Goal: Information Seeking & Learning: Learn about a topic

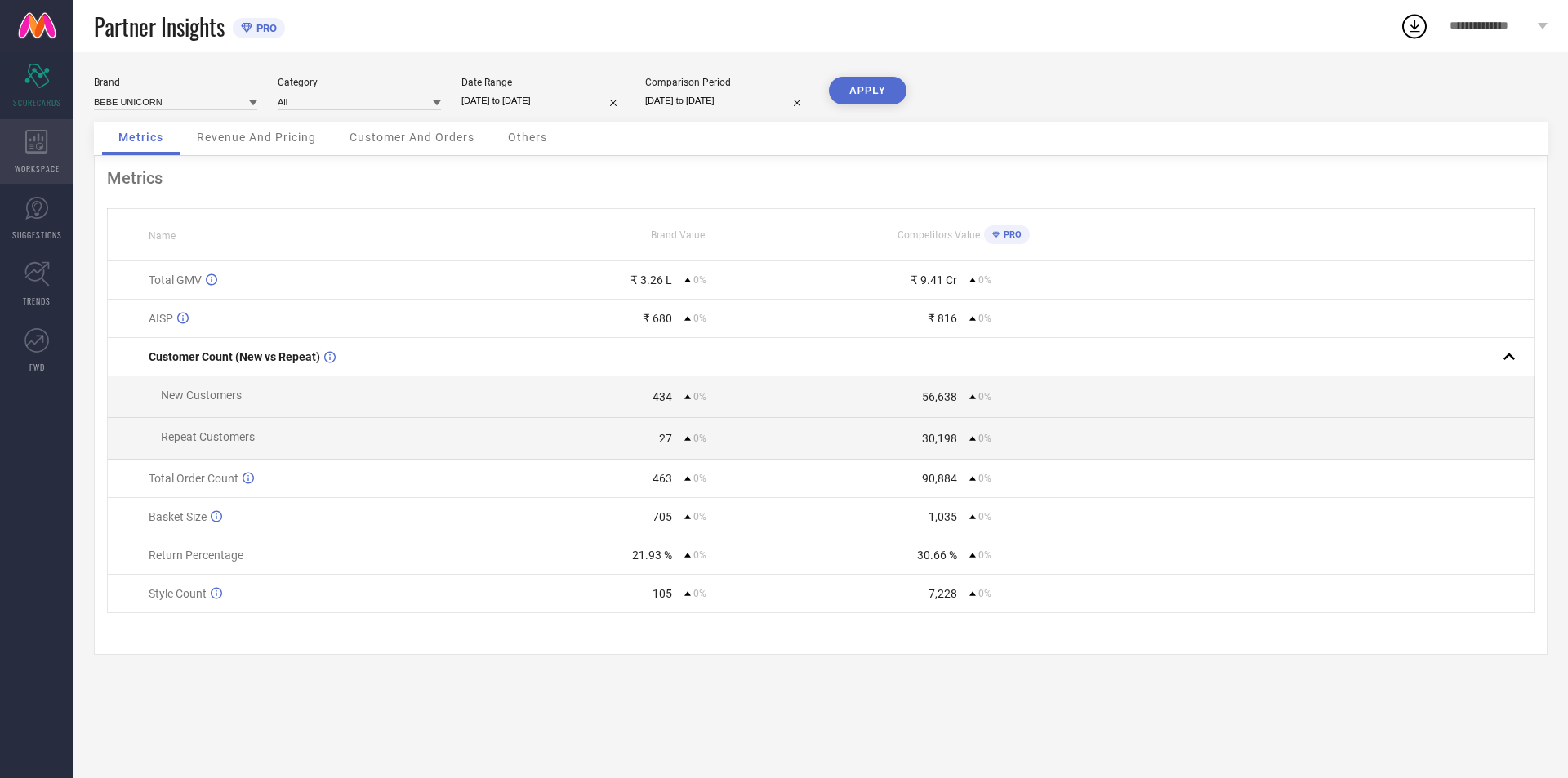
click at [40, 144] on icon at bounding box center [37, 142] width 23 height 25
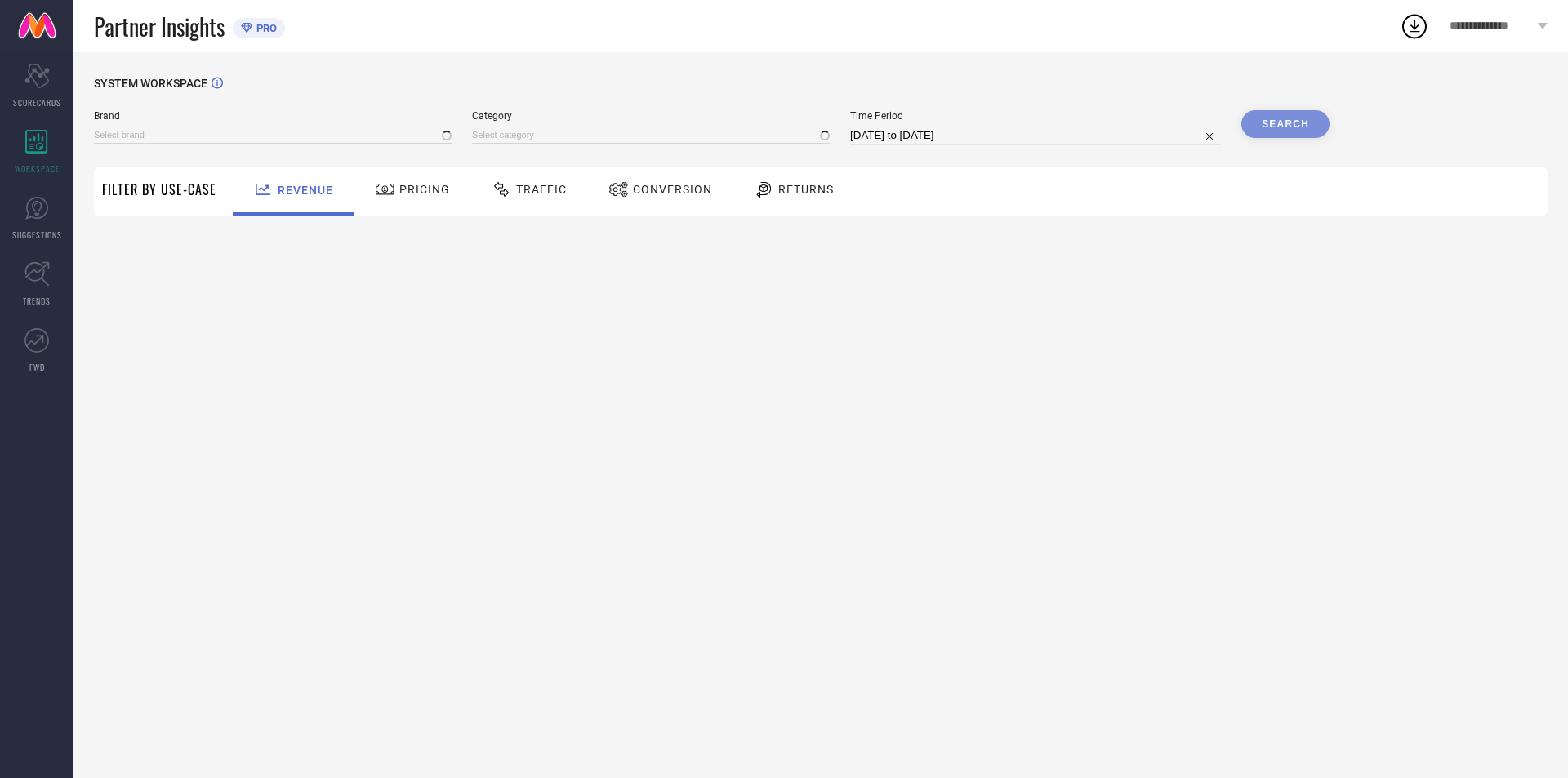
click at [765, 202] on div "Returns" at bounding box center [794, 189] width 88 height 28
type input "BEBE UNICORN"
type input "All"
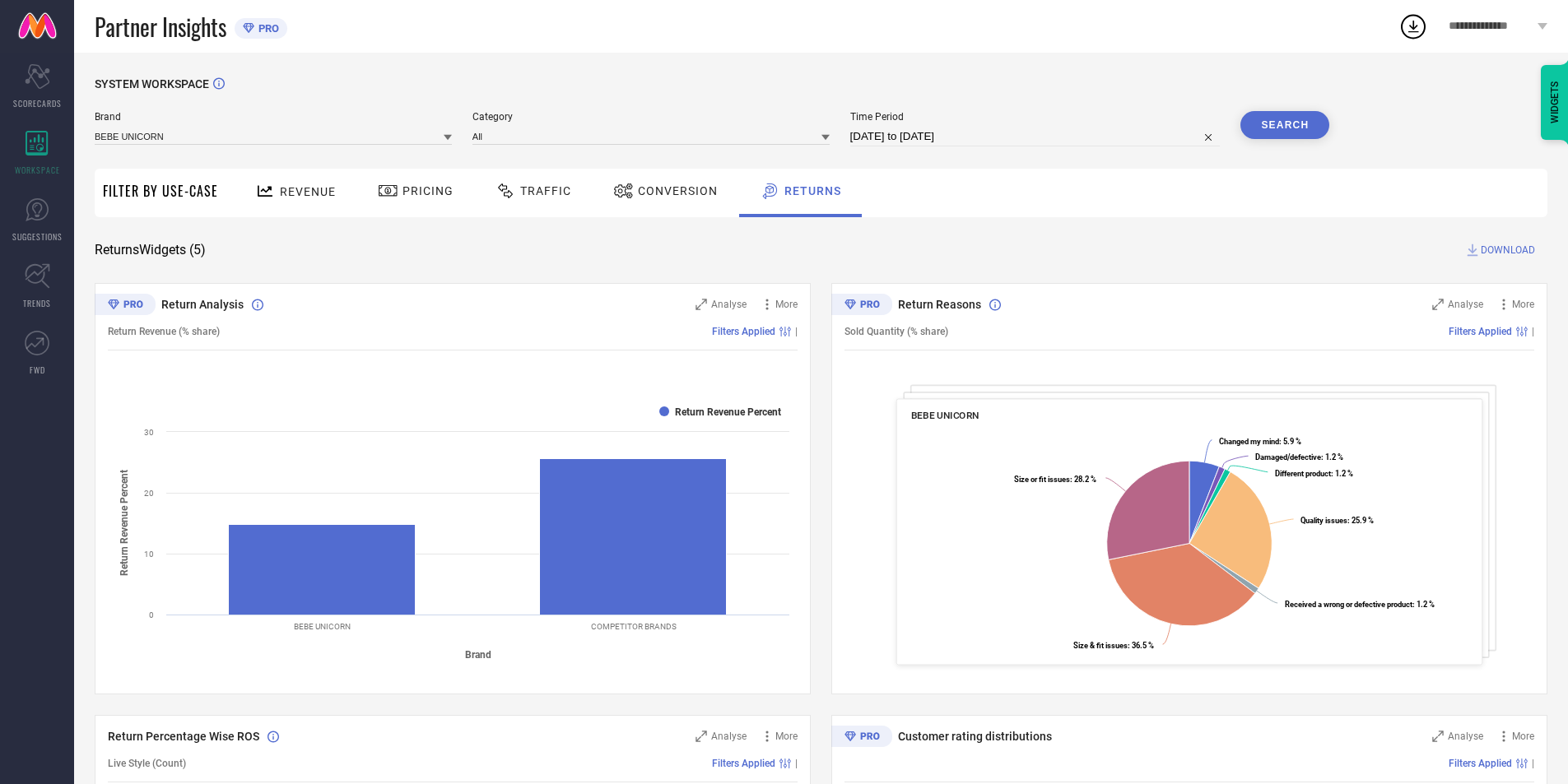
select select "6"
select select "2025"
select select "7"
select select "2025"
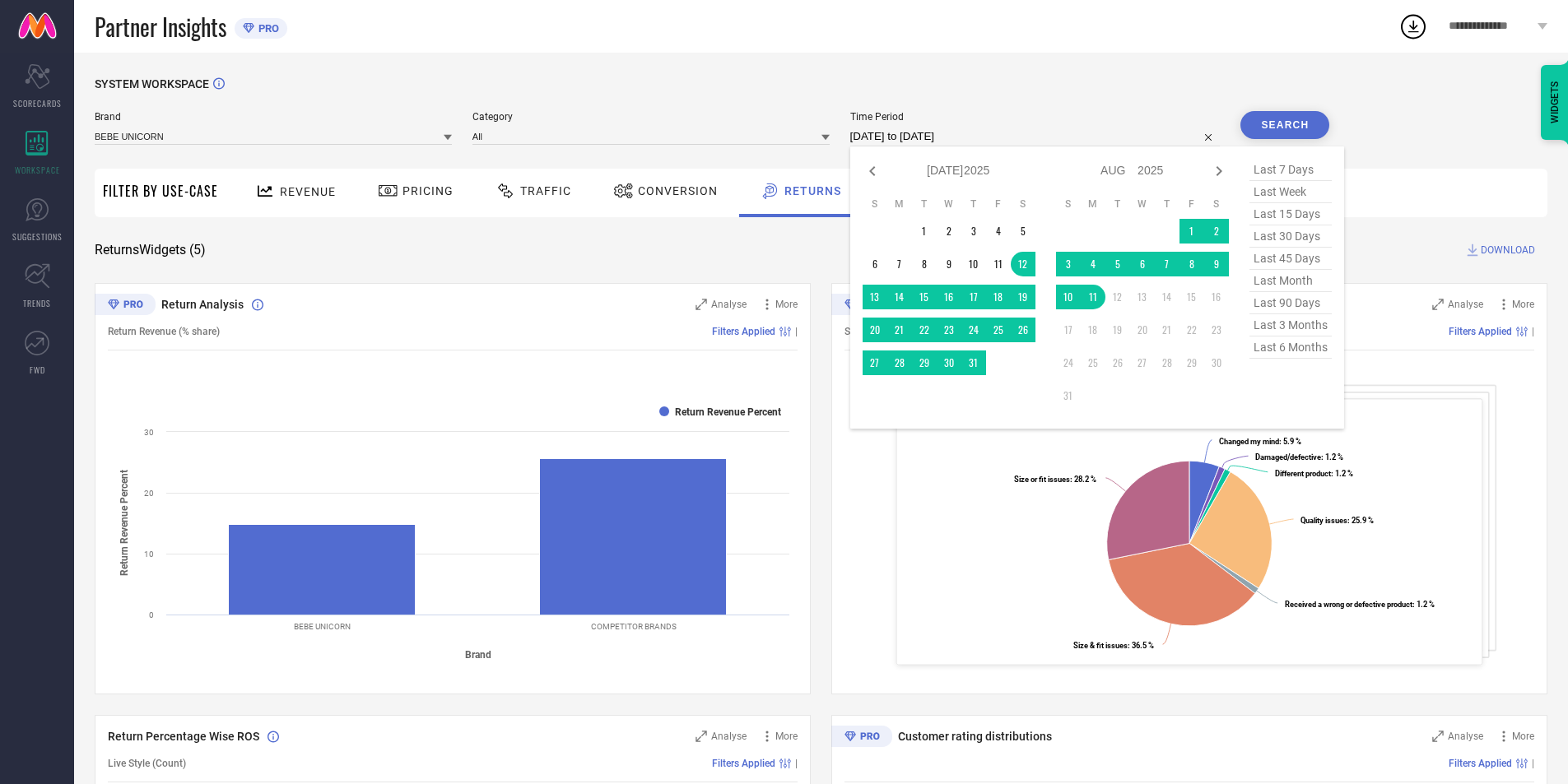
click at [903, 137] on input "[DATE] to [DATE]" at bounding box center [1035, 137] width 371 height 20
click at [926, 232] on td "1" at bounding box center [924, 231] width 25 height 25
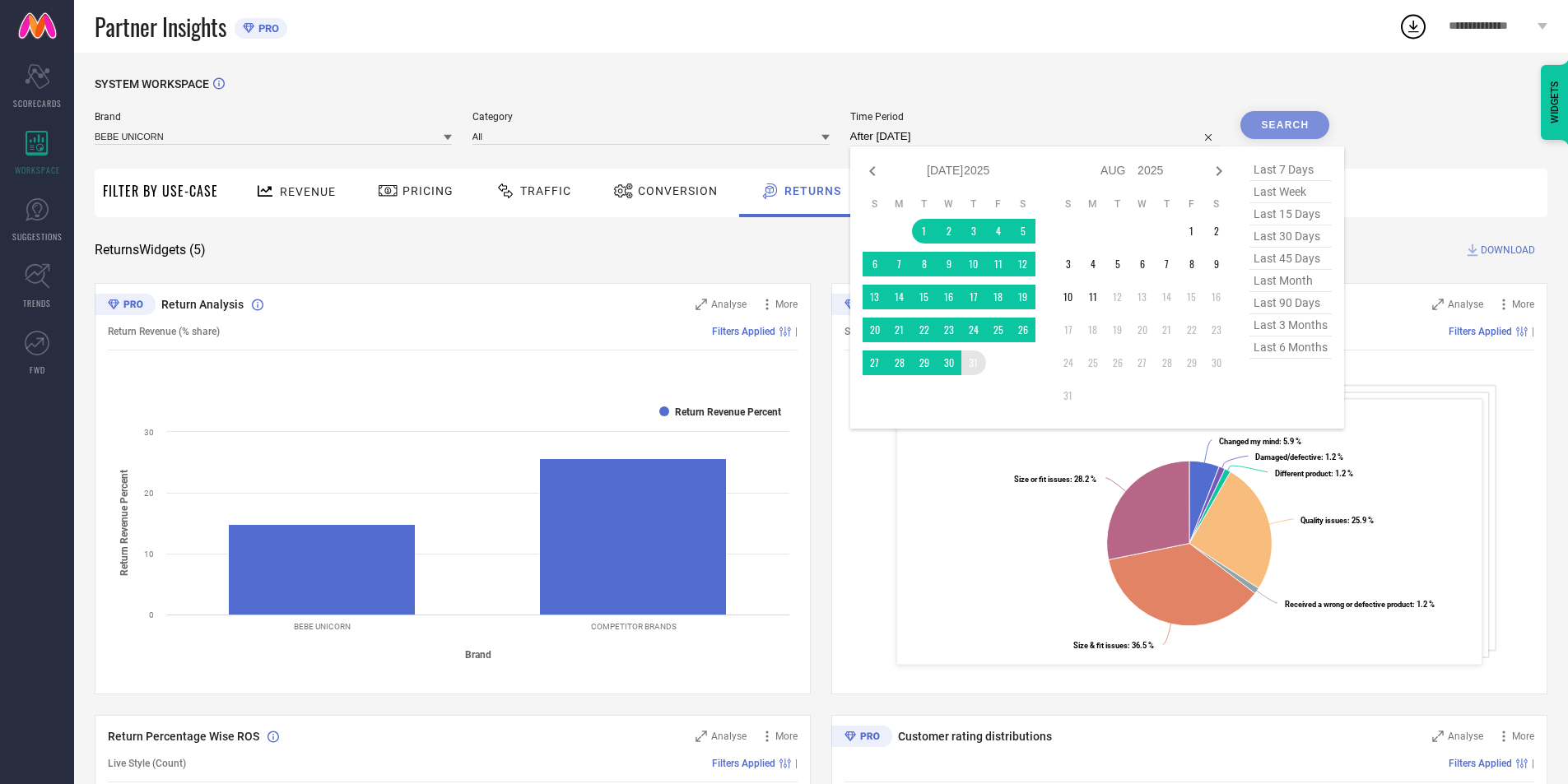
type input "[DATE] to [DATE]"
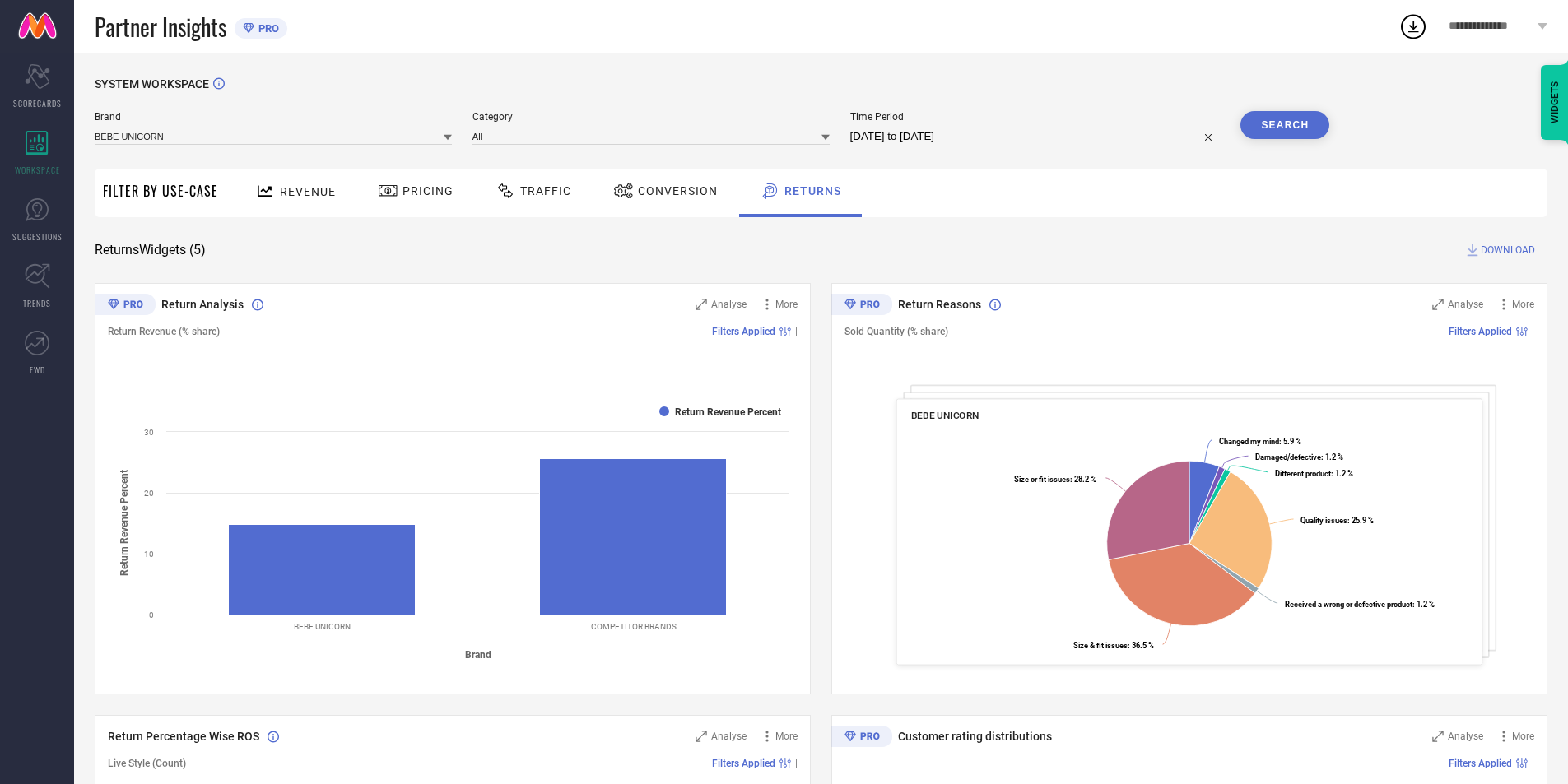
click at [1290, 122] on button "Search" at bounding box center [1284, 125] width 89 height 28
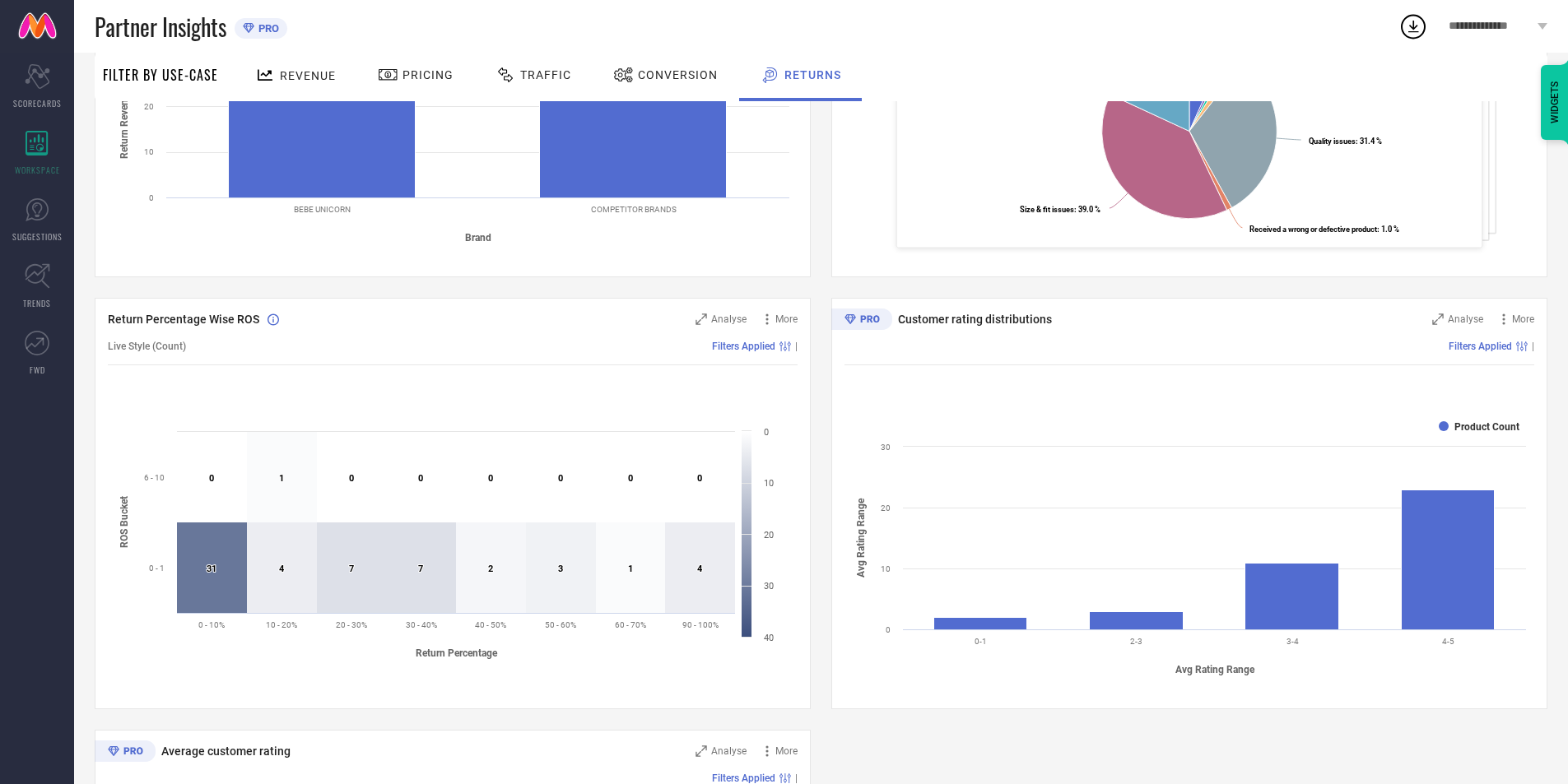
scroll to position [411, 0]
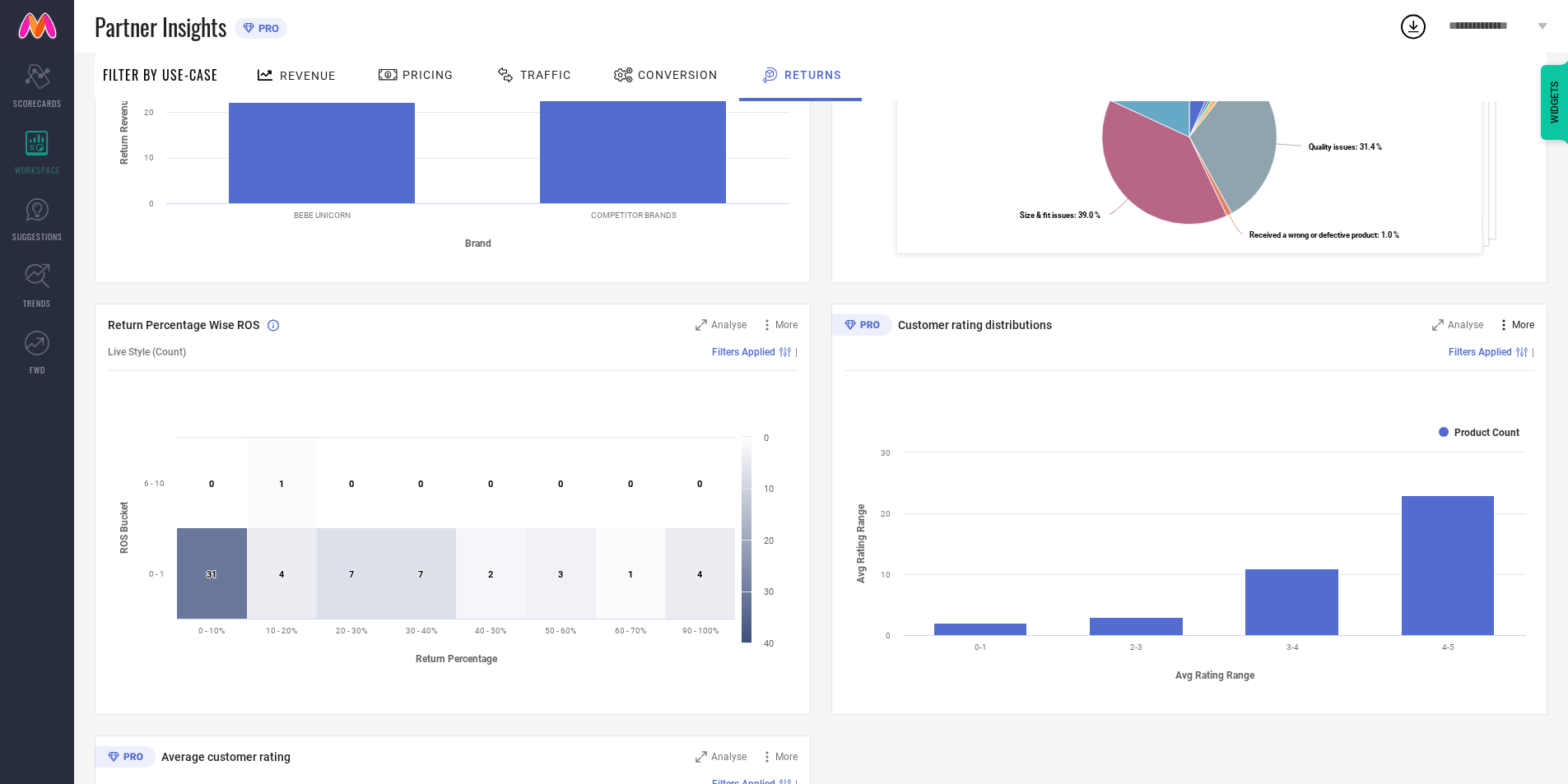
click at [1495, 330] on icon at bounding box center [1503, 325] width 16 height 16
click at [1461, 392] on div "Customer rating distributions Analyse More Add to emailer Filters Applied | Cre…" at bounding box center [1188, 509] width 716 height 411
click at [1502, 325] on icon at bounding box center [1503, 325] width 16 height 16
click at [1419, 367] on div "Filters Applied |" at bounding box center [1189, 353] width 690 height 38
click at [1453, 332] on div "Analyse" at bounding box center [1457, 325] width 51 height 16
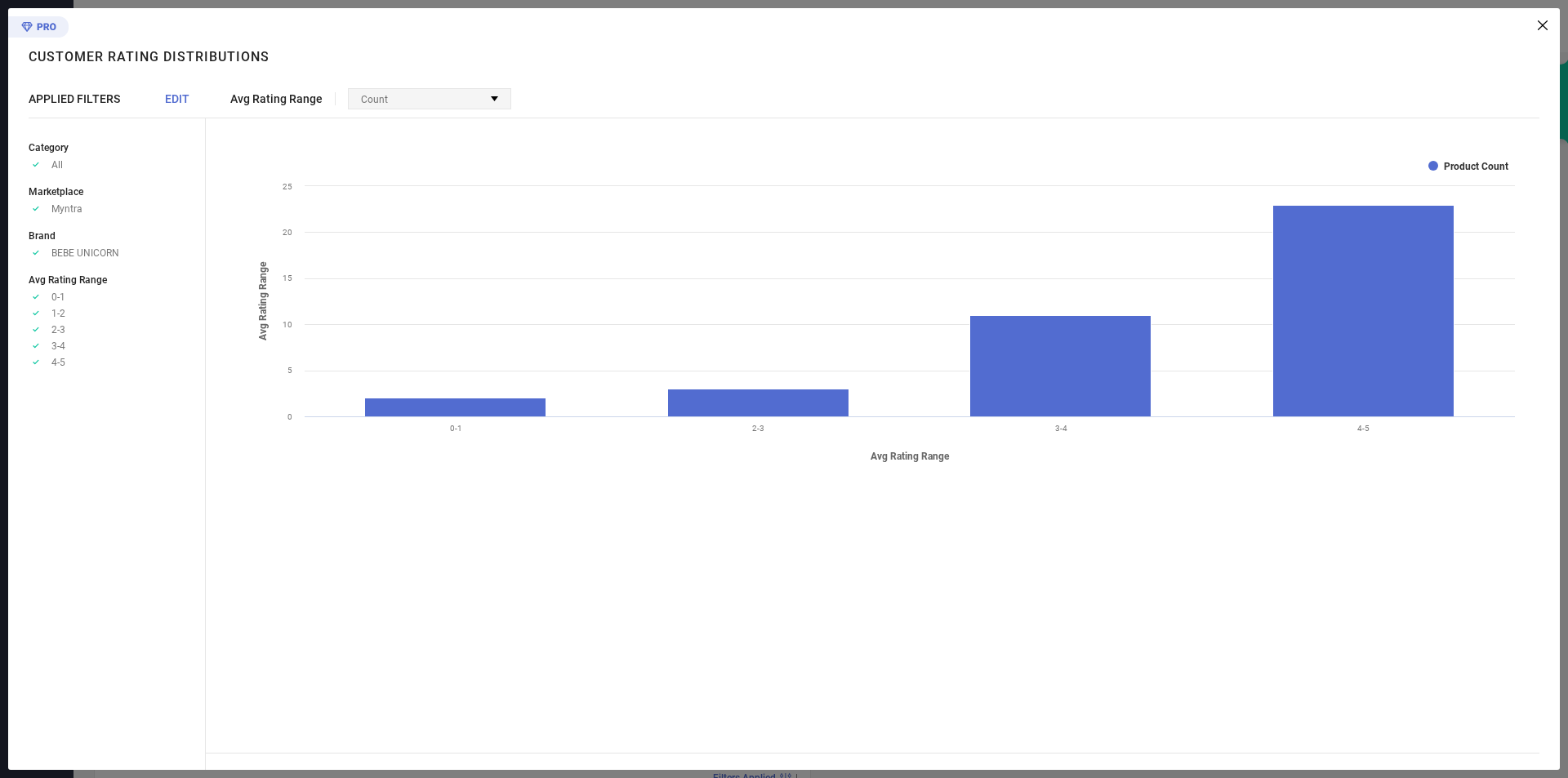
click at [440, 106] on div "Count" at bounding box center [429, 99] width 162 height 20
click at [602, 109] on div "Avg Rating Range Count No options available" at bounding box center [883, 98] width 1354 height 21
click at [1535, 24] on div at bounding box center [877, 26] width 1342 height 10
click at [1537, 24] on div at bounding box center [877, 26] width 1342 height 10
click at [1541, 25] on icon at bounding box center [1543, 26] width 10 height 10
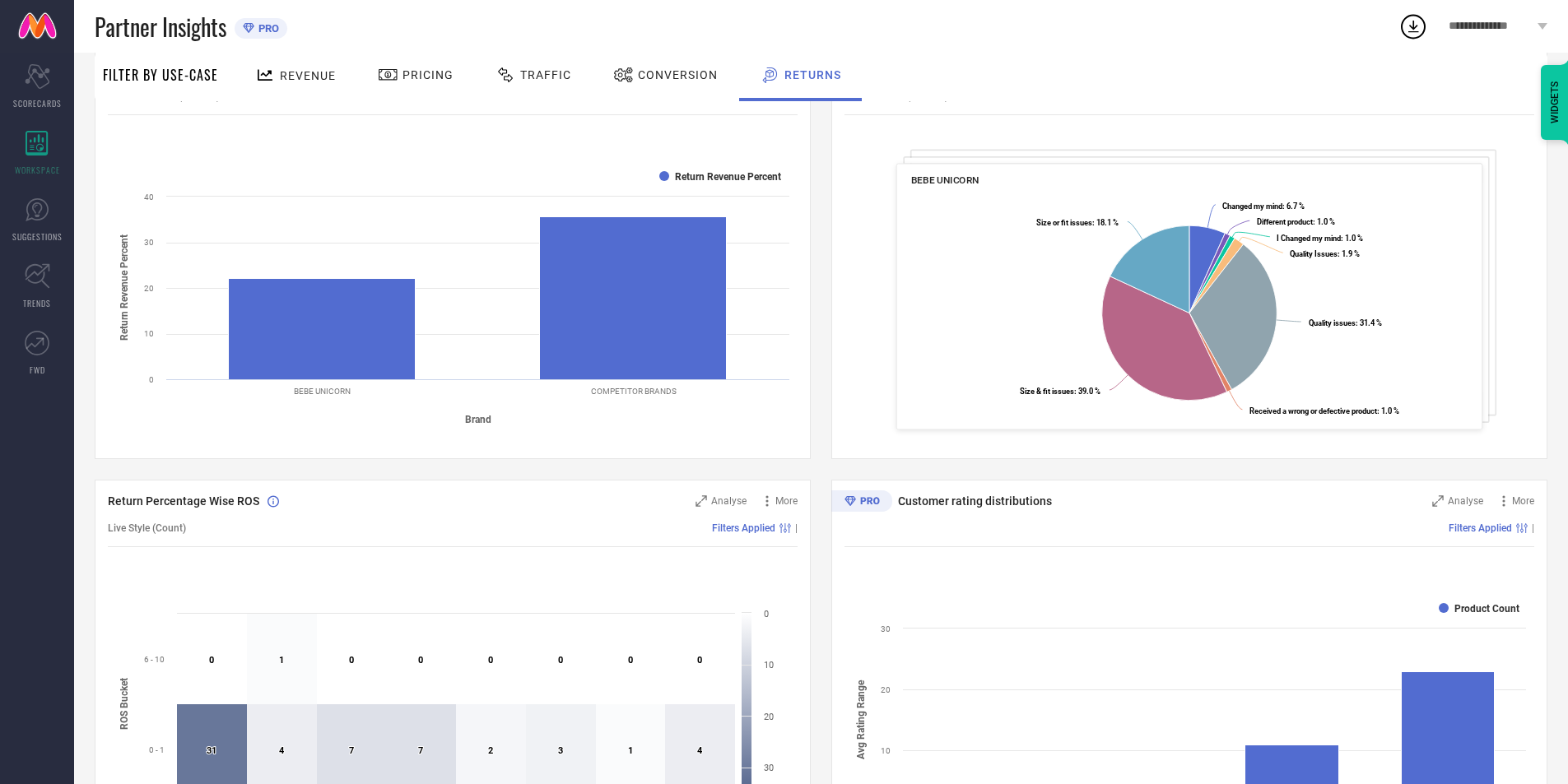
scroll to position [251, 0]
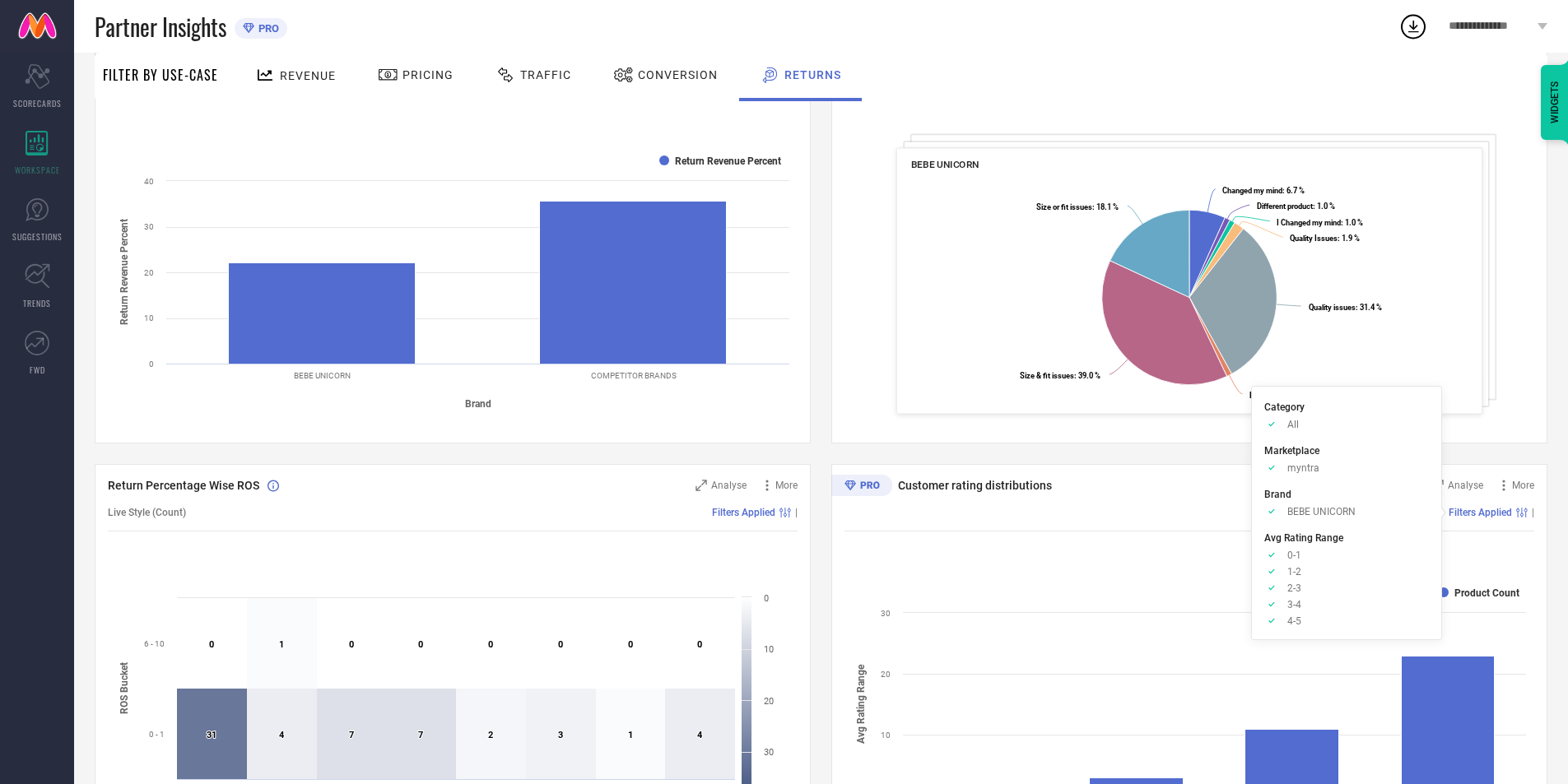
click at [1499, 519] on div "Filters Applied |" at bounding box center [1189, 512] width 690 height 38
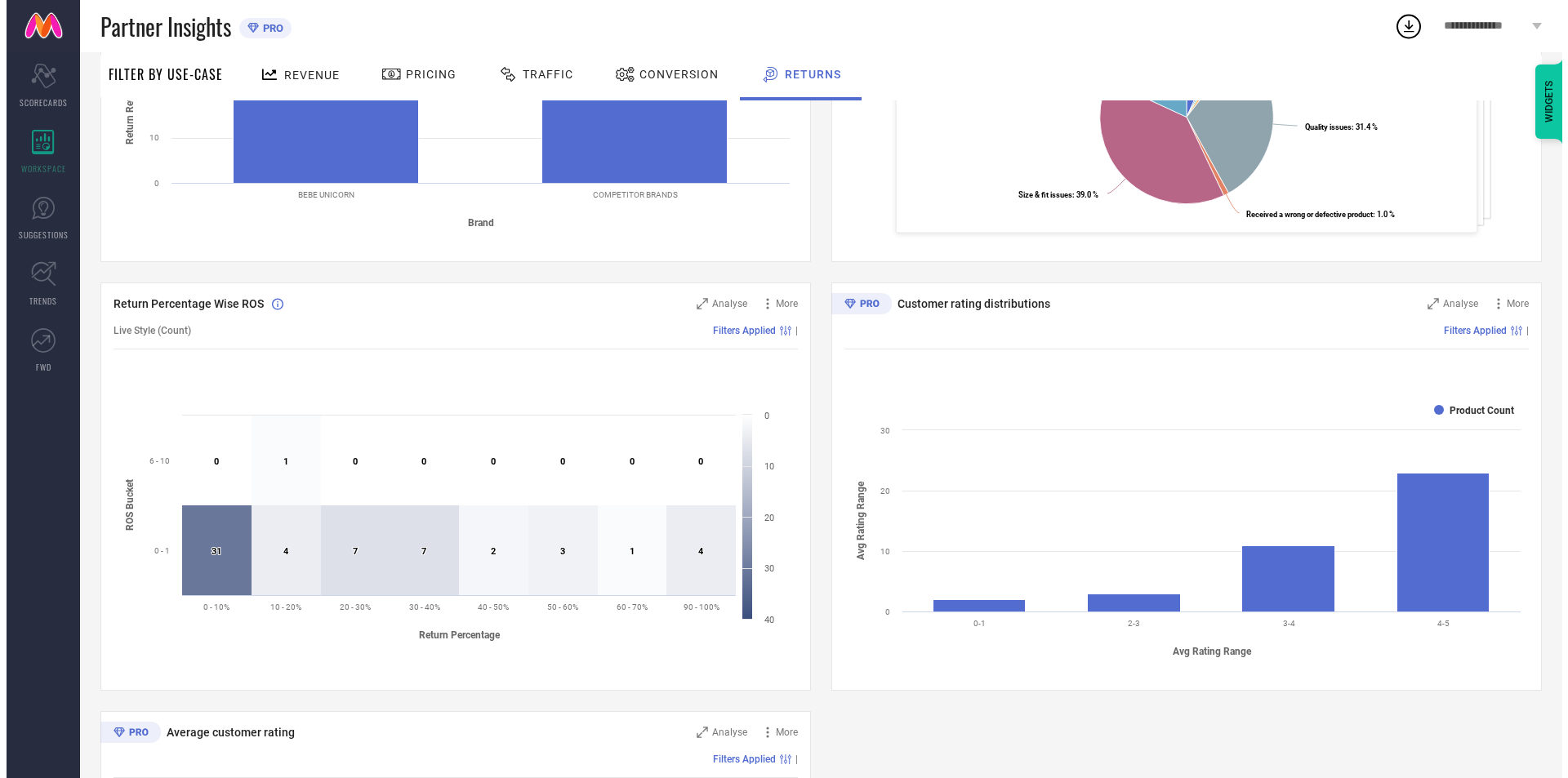
scroll to position [522, 0]
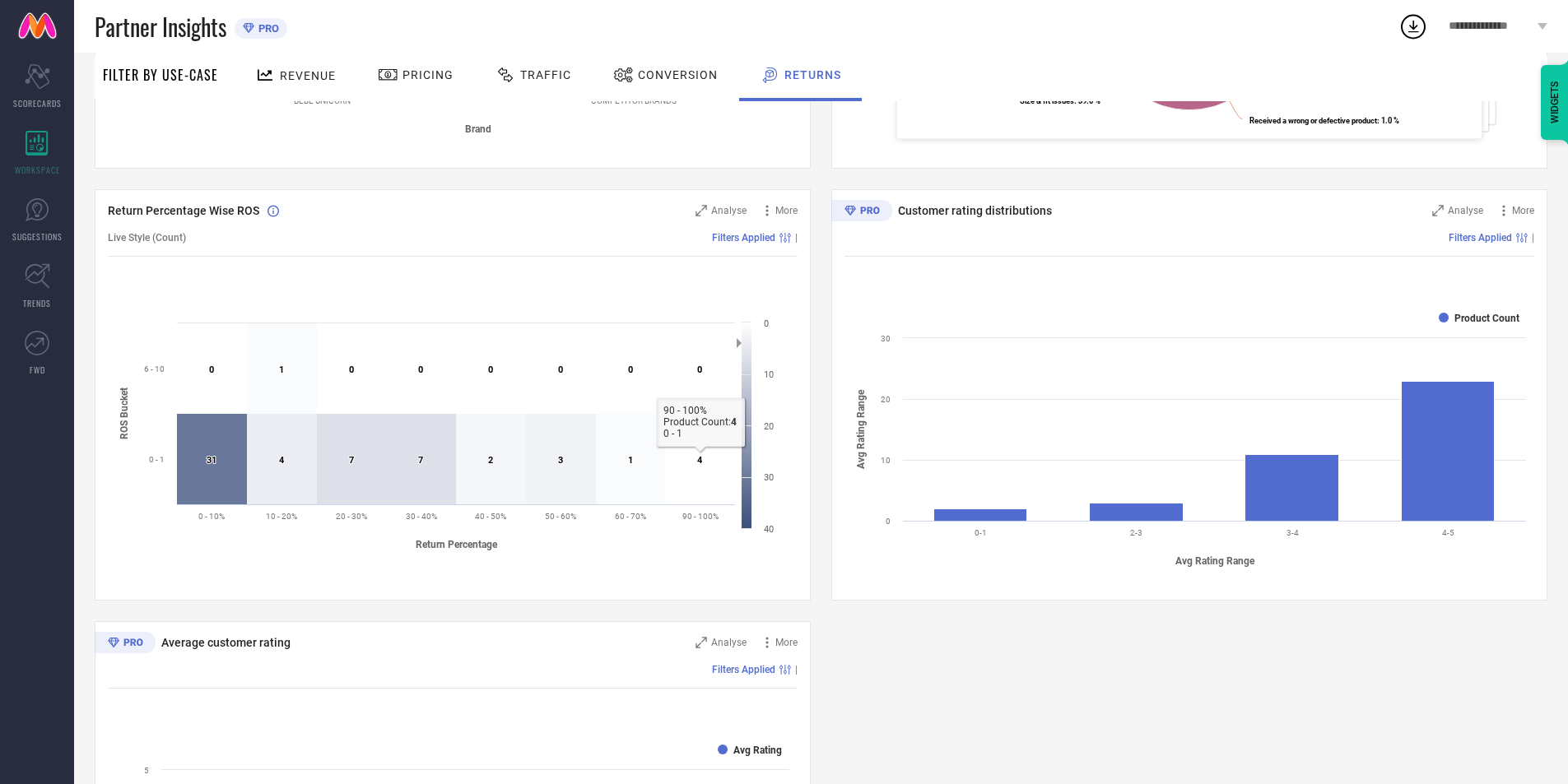
click at [713, 475] on icon at bounding box center [700, 459] width 70 height 91
click at [736, 209] on span "Analyse" at bounding box center [728, 211] width 35 height 12
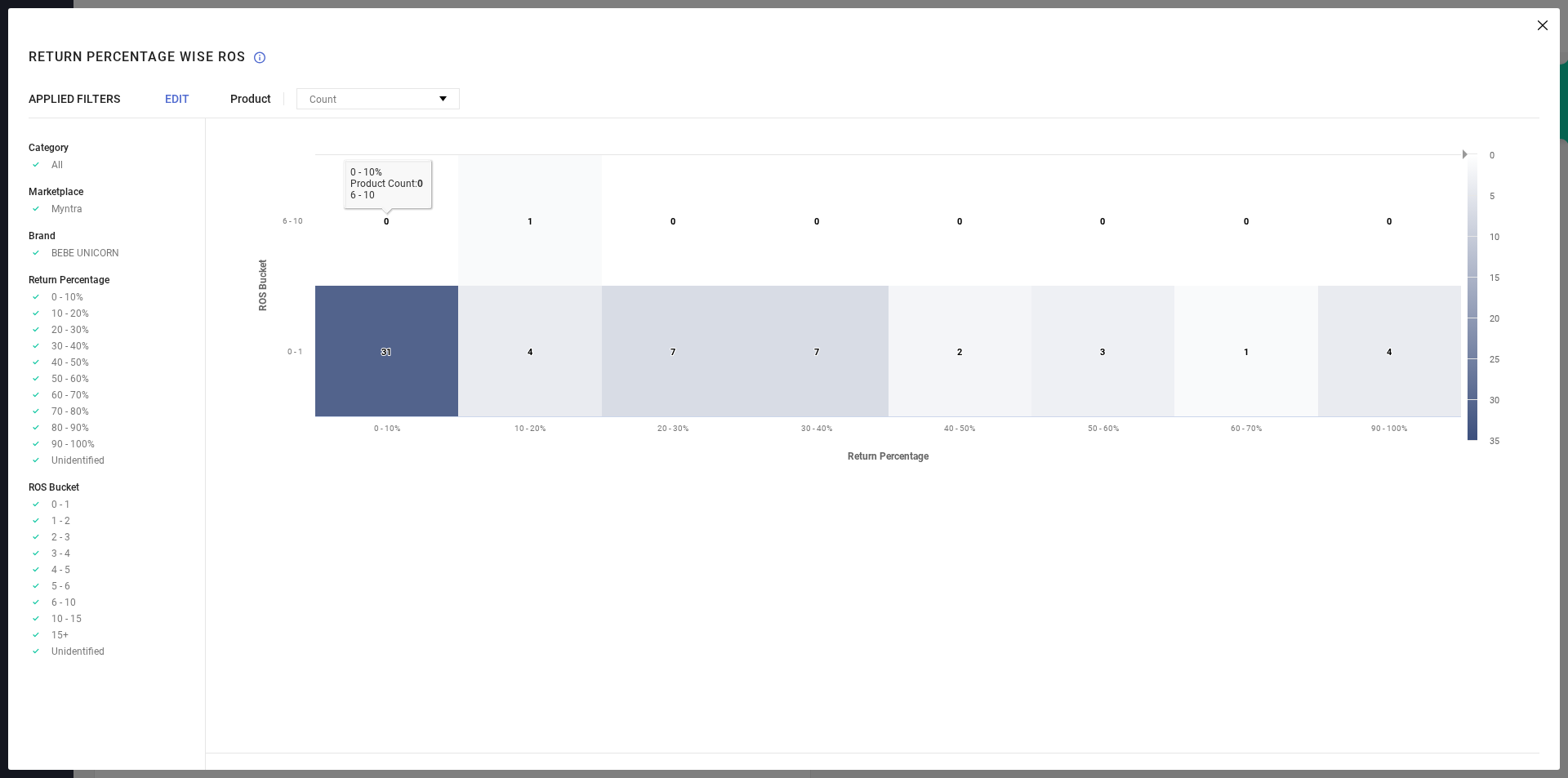
click at [350, 243] on icon at bounding box center [387, 221] width 143 height 131
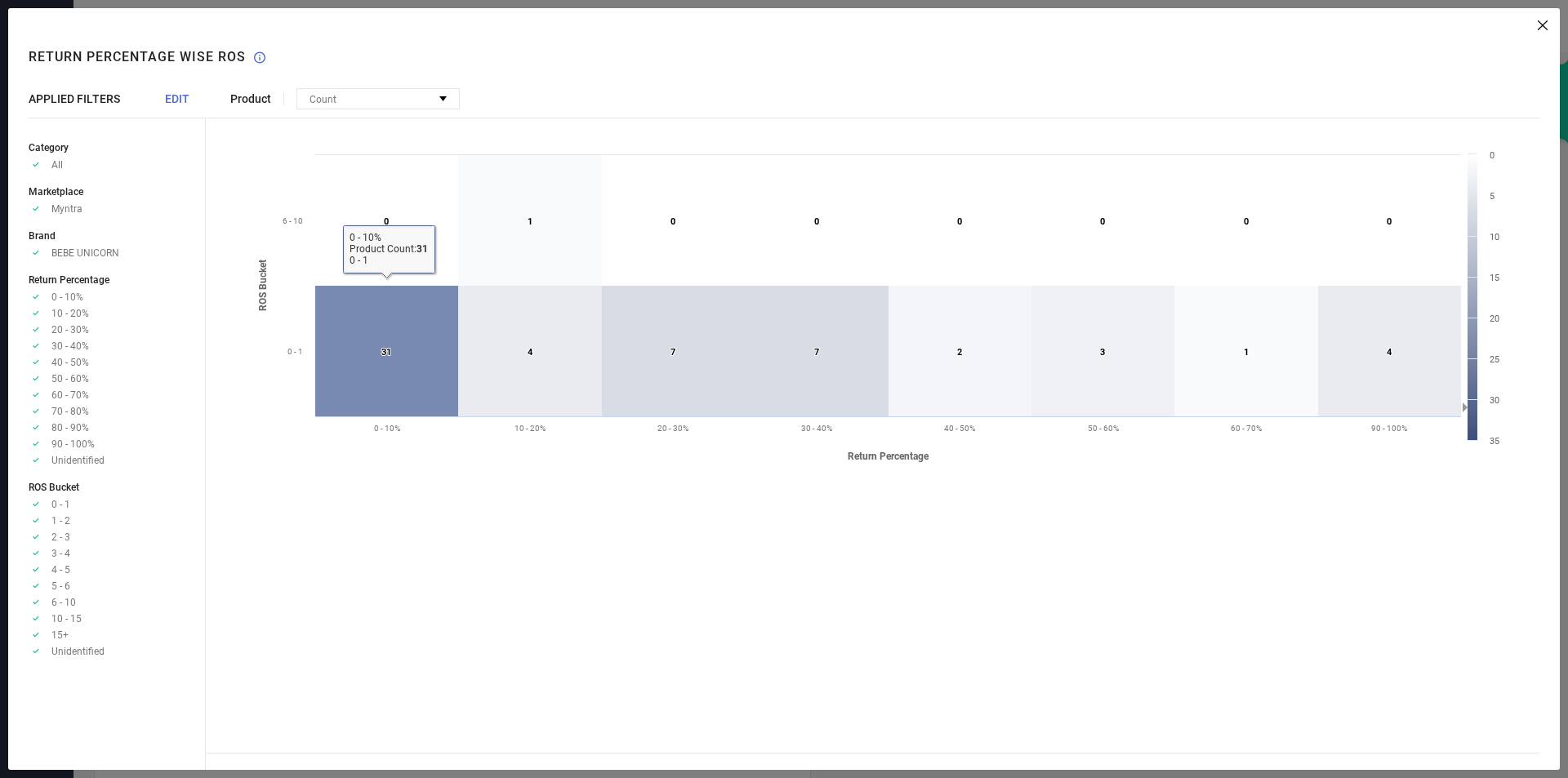
click at [390, 313] on icon at bounding box center [387, 351] width 143 height 131
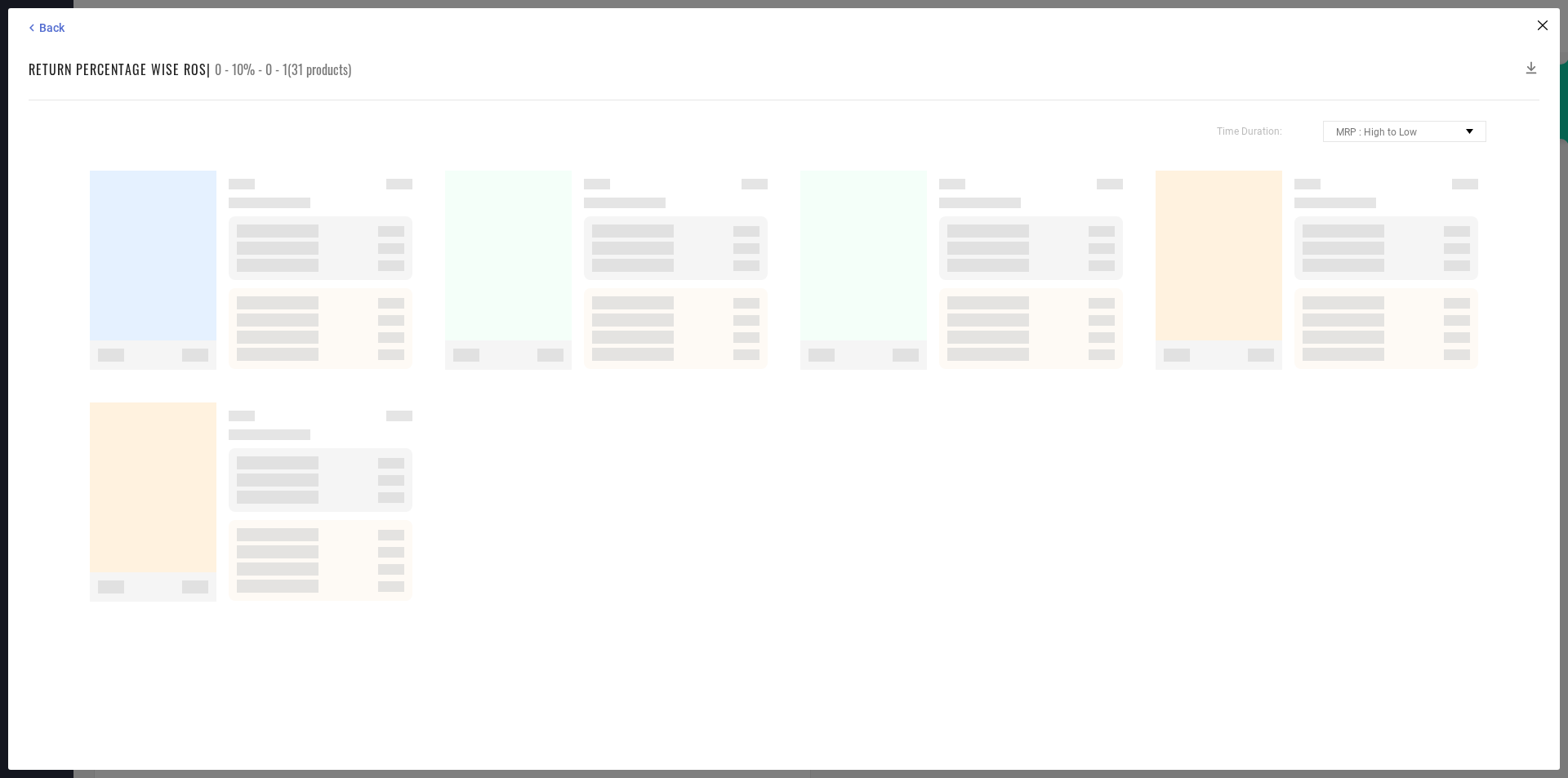
click at [390, 313] on div at bounding box center [320, 329] width 183 height 81
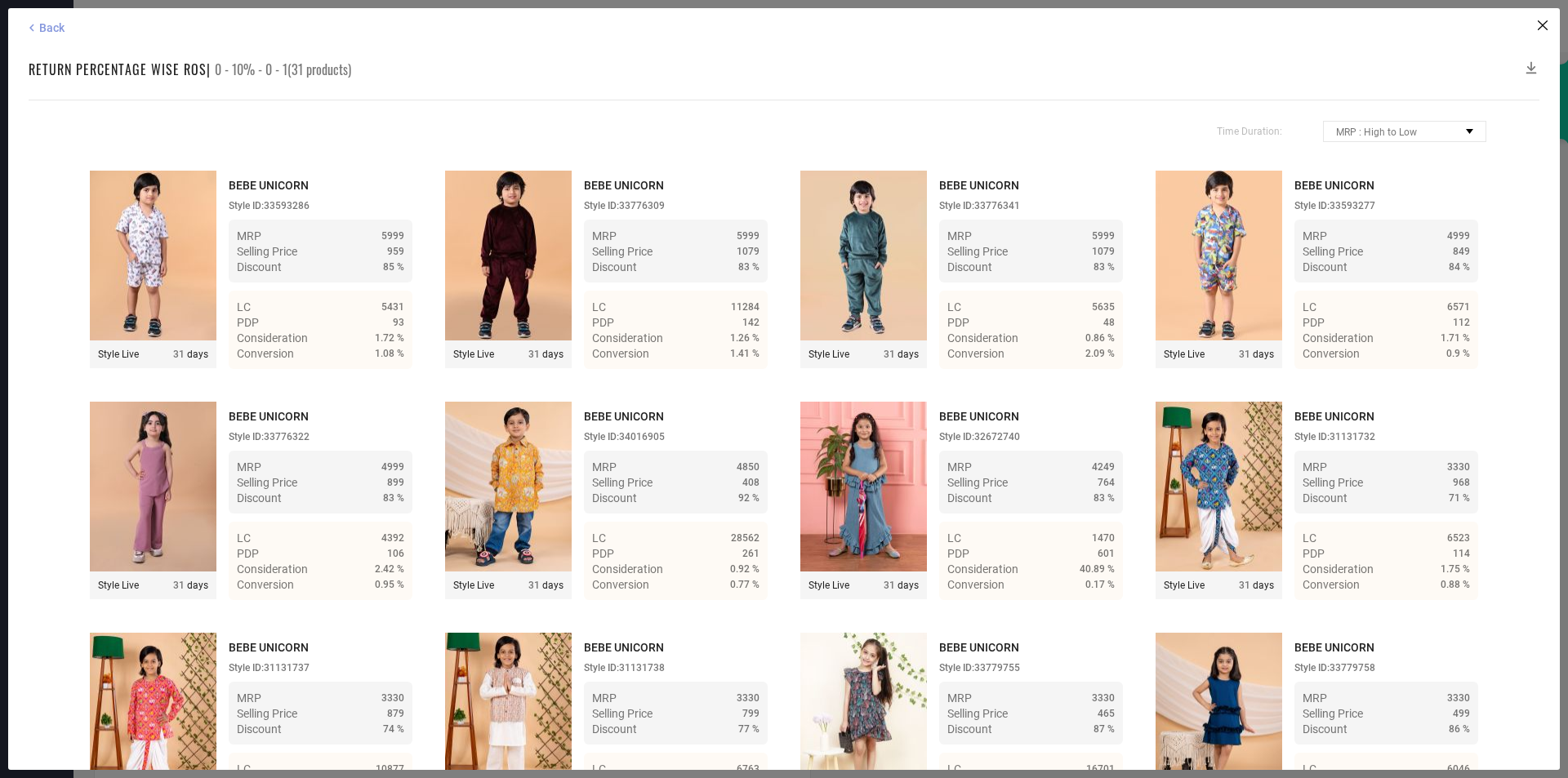
click at [36, 31] on icon at bounding box center [32, 28] width 15 height 15
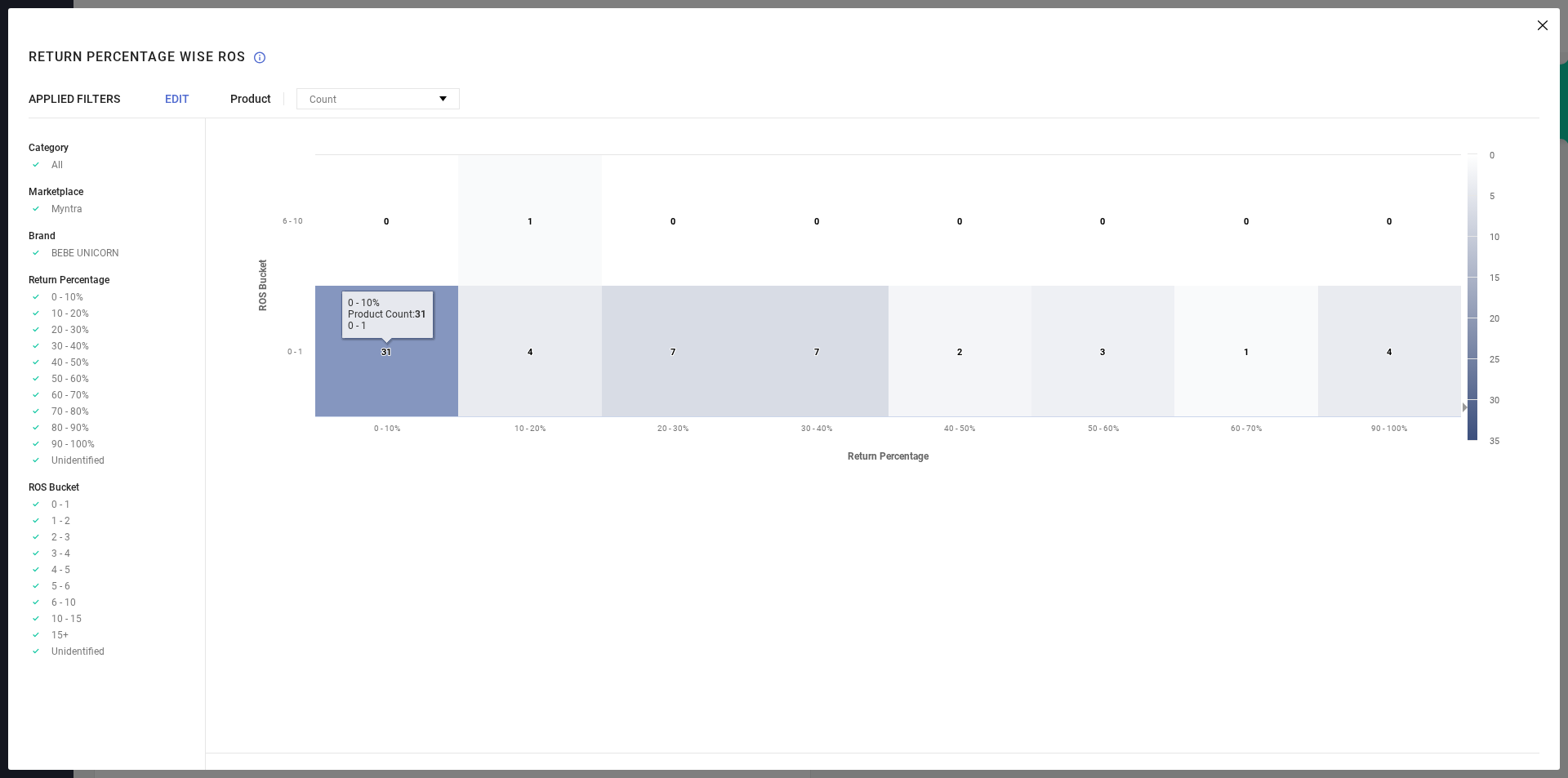
click at [395, 378] on icon at bounding box center [387, 351] width 143 height 131
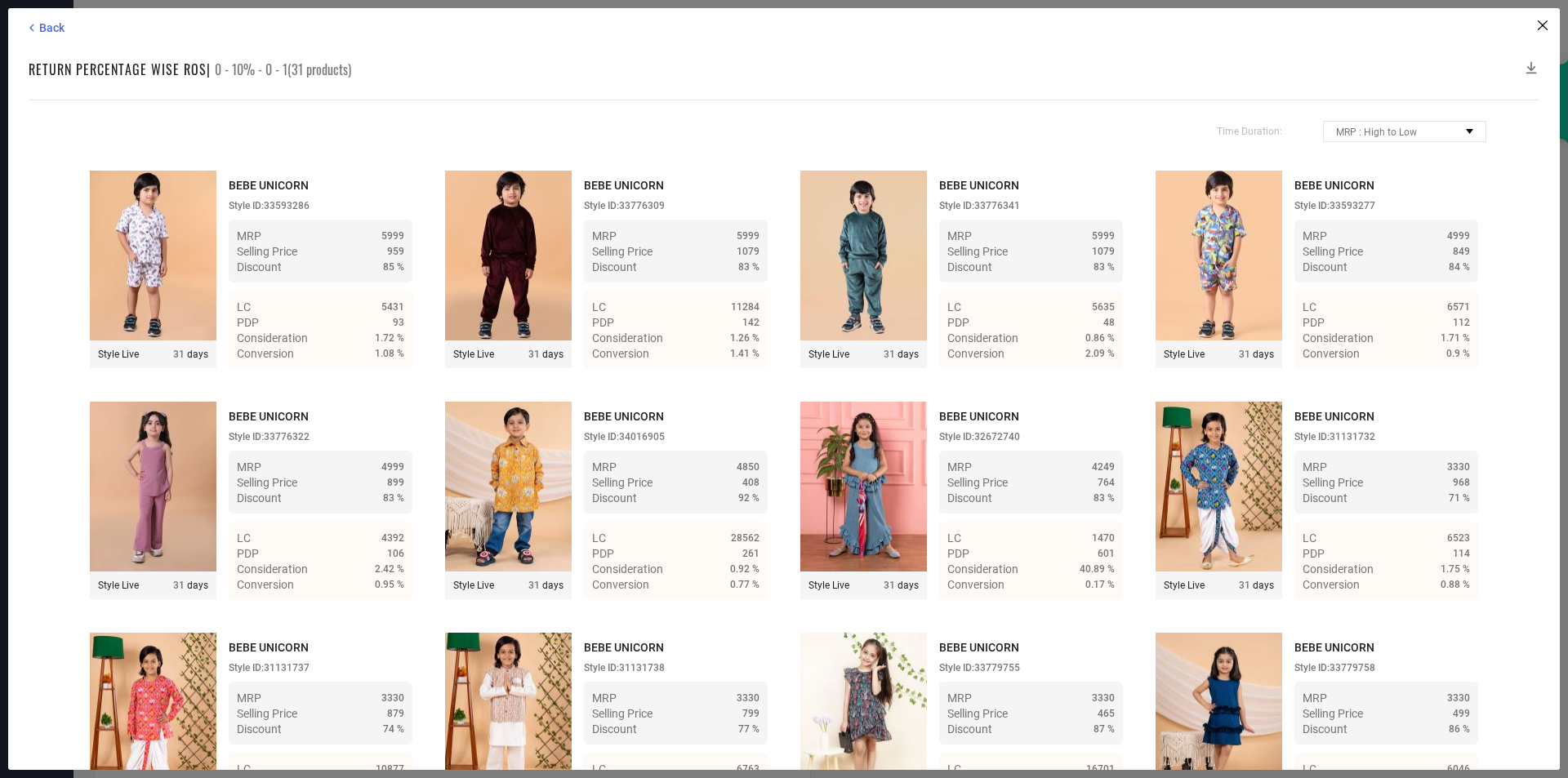
click at [22, 28] on div "Back Return Percentage Wise ROS | 0 - 10% - 0 - 1(31 products) Time Duration: M…" at bounding box center [784, 389] width 1552 height 762
click at [29, 27] on icon at bounding box center [32, 28] width 15 height 15
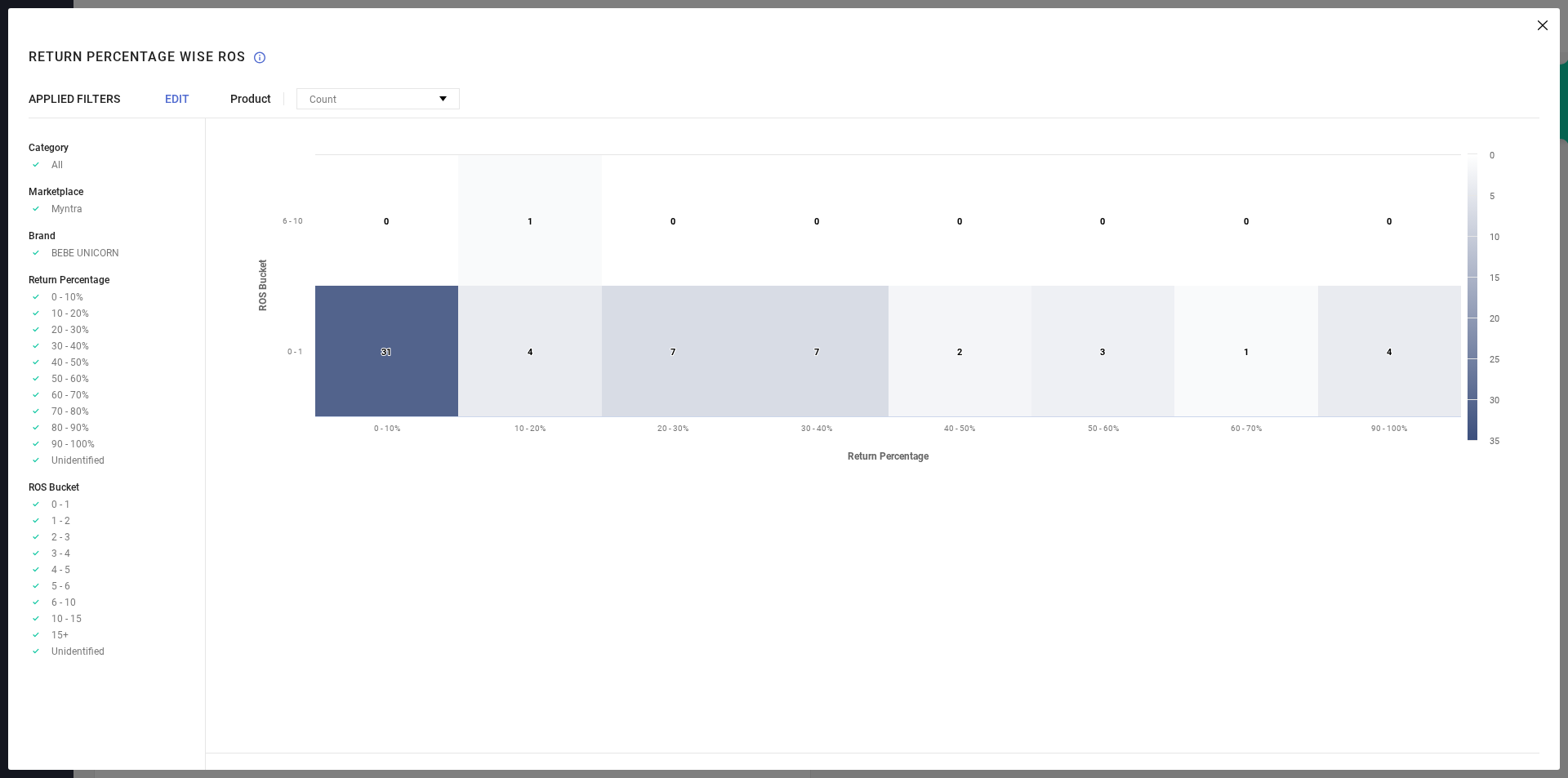
click at [1546, 26] on icon at bounding box center [1543, 26] width 10 height 10
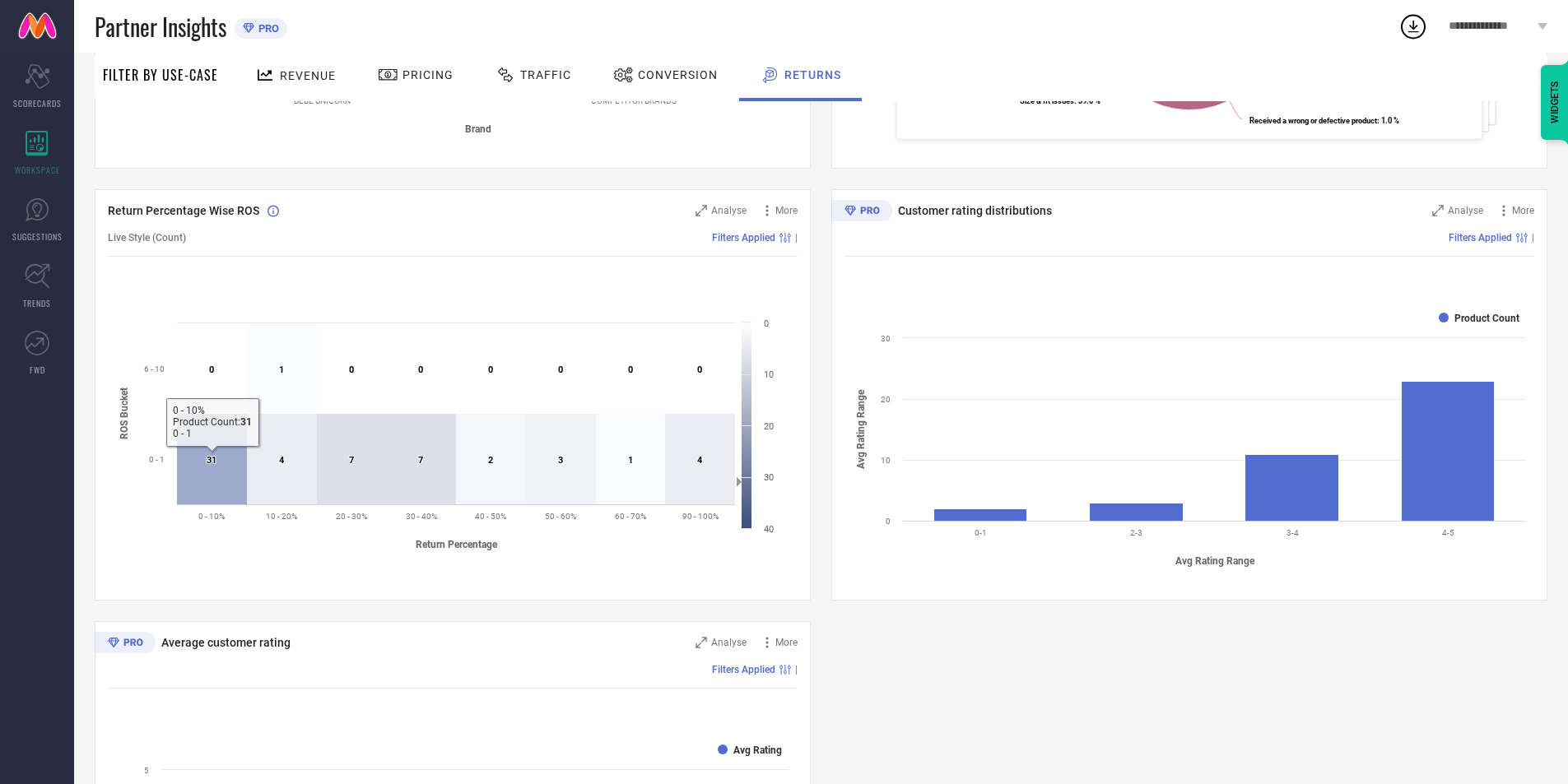
click at [198, 478] on icon at bounding box center [212, 459] width 70 height 91
click at [213, 463] on text "31 ​ 31" at bounding box center [212, 460] width 10 height 11
click at [751, 250] on div "Live Style (Count) Filters Applied |" at bounding box center [452, 238] width 690 height 38
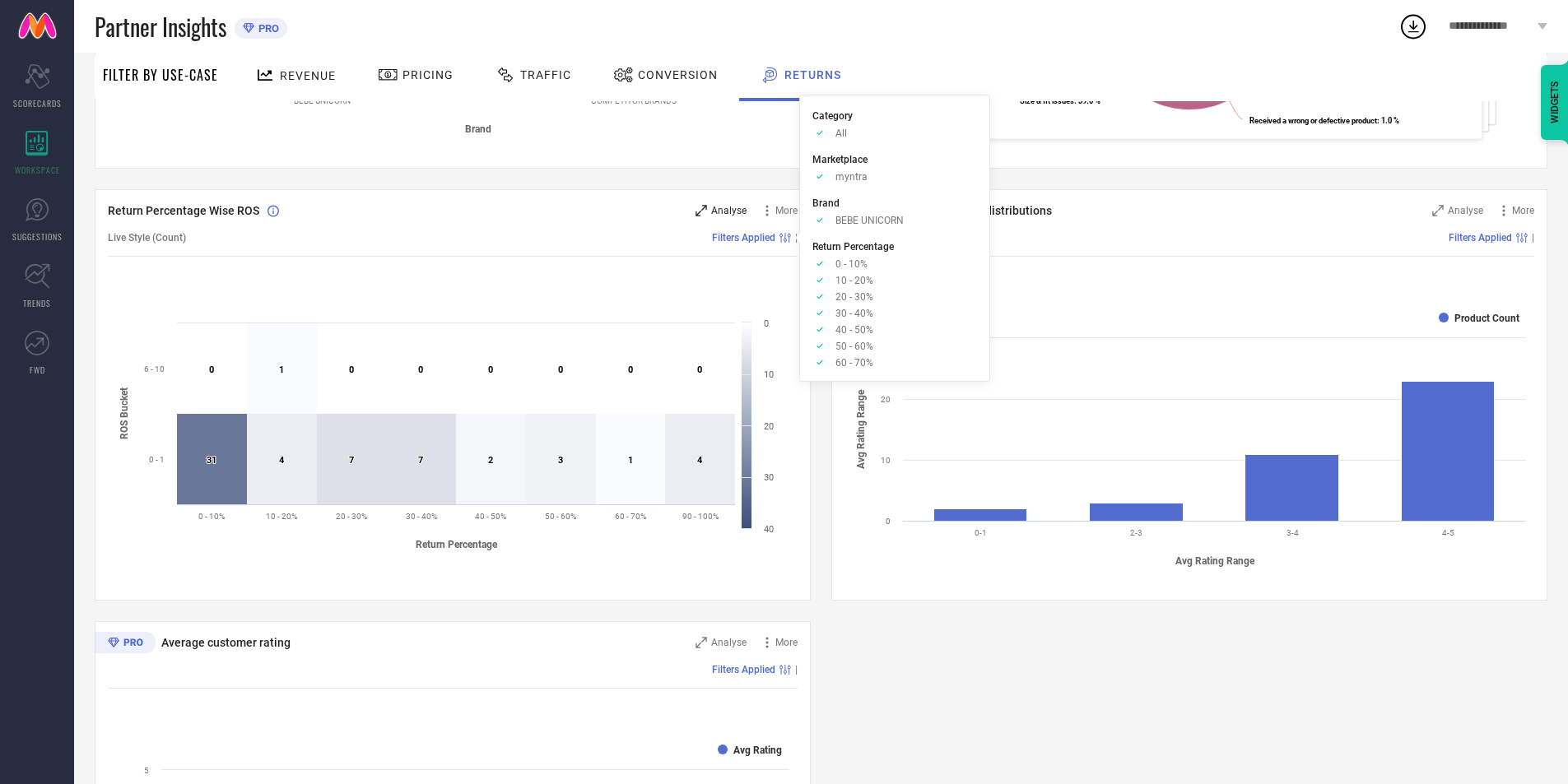
click at [723, 219] on div "Analyse" at bounding box center [720, 211] width 51 height 16
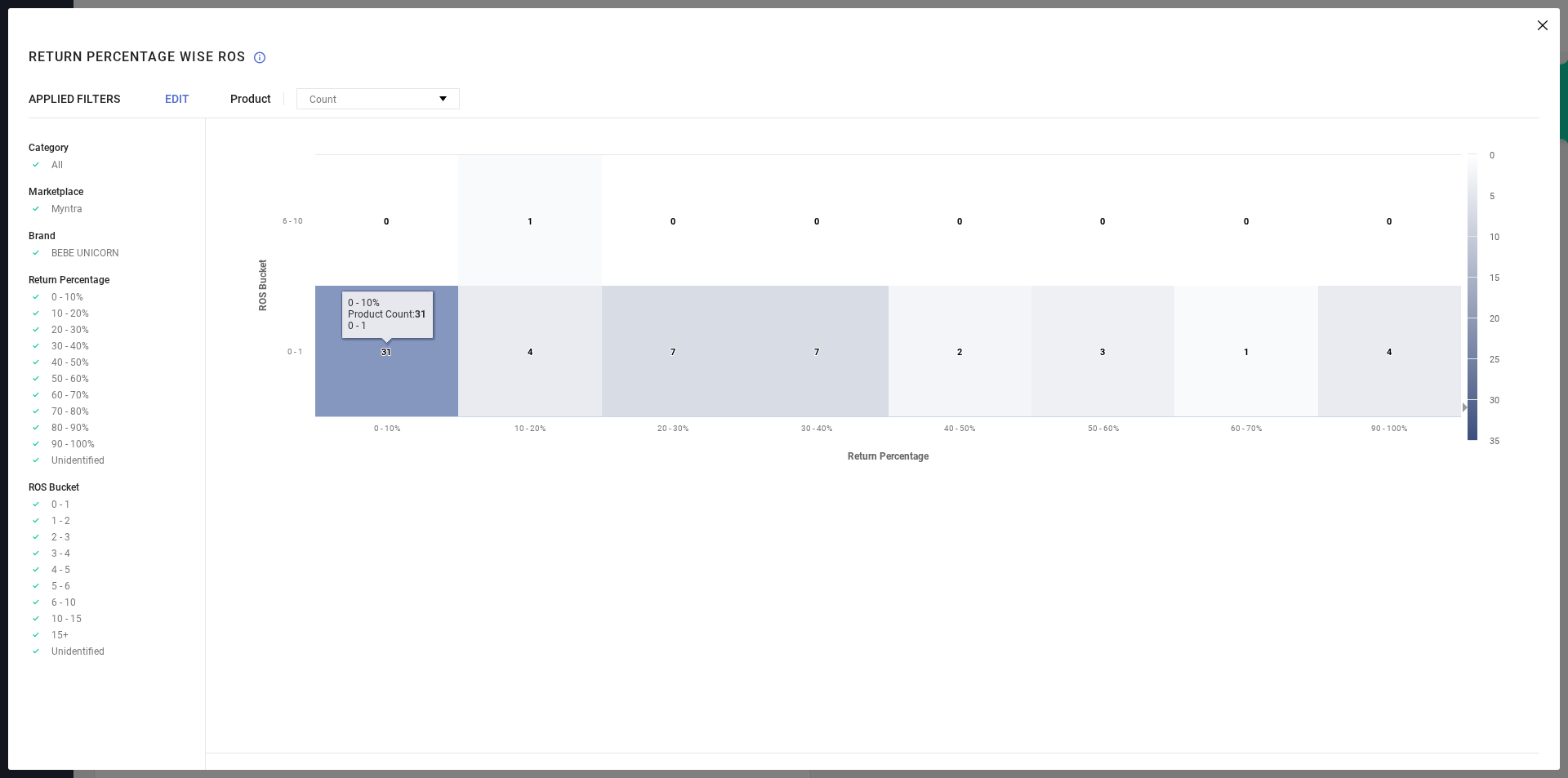
click at [373, 358] on icon at bounding box center [387, 351] width 143 height 131
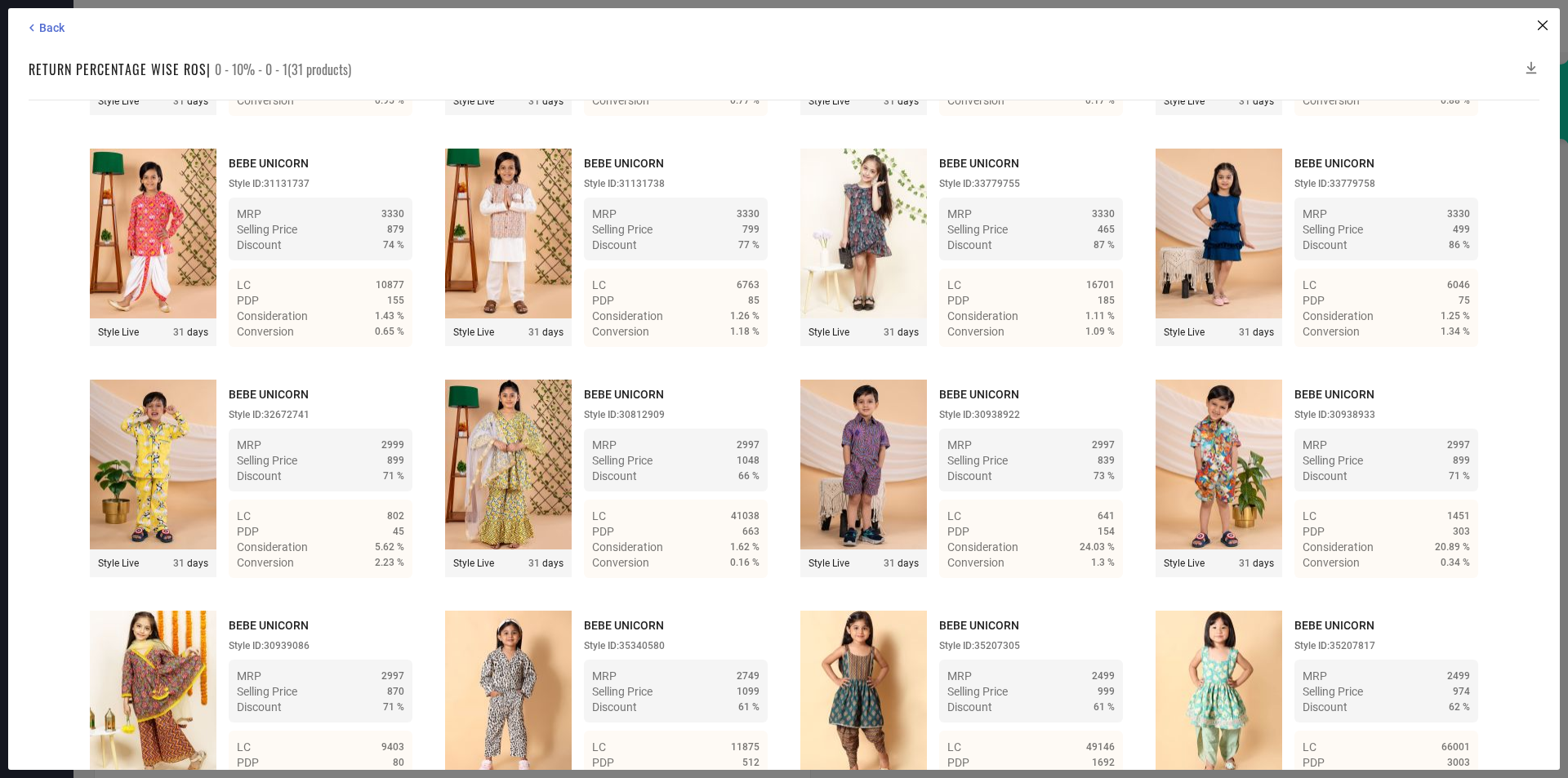
scroll to position [0, 0]
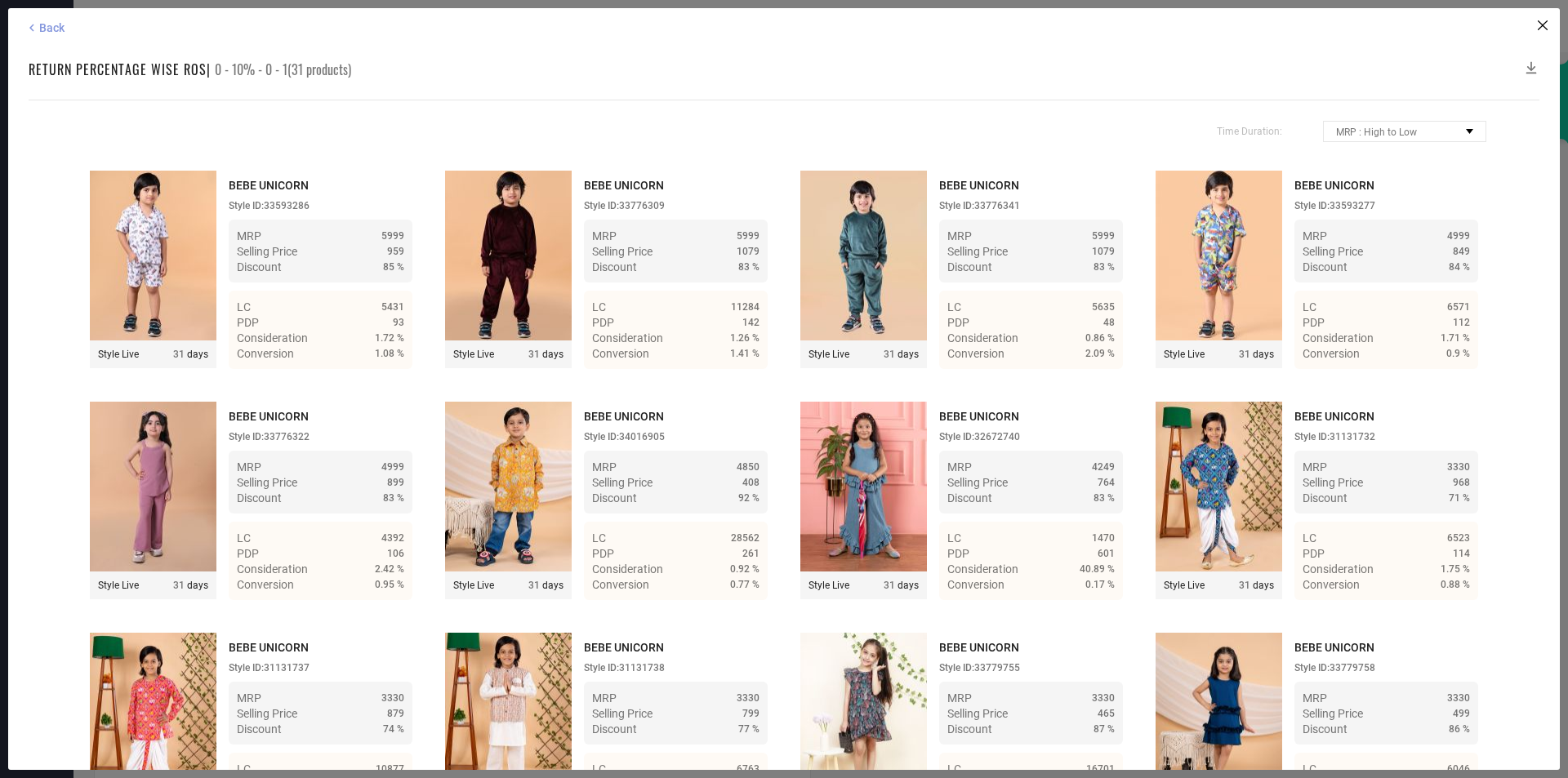
click at [51, 30] on span "Back" at bounding box center [53, 27] width 26 height 13
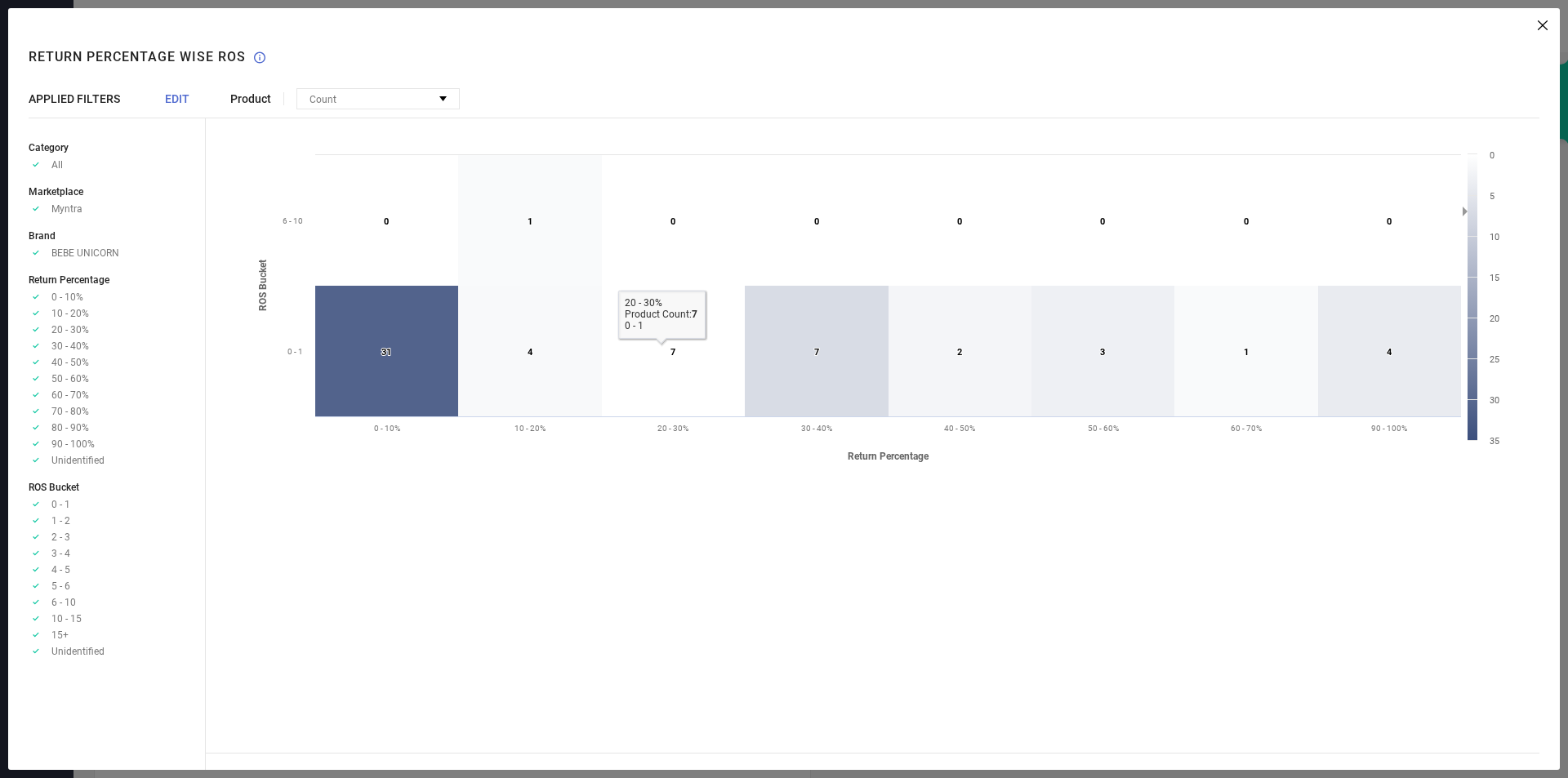
click at [541, 347] on icon at bounding box center [529, 351] width 144 height 131
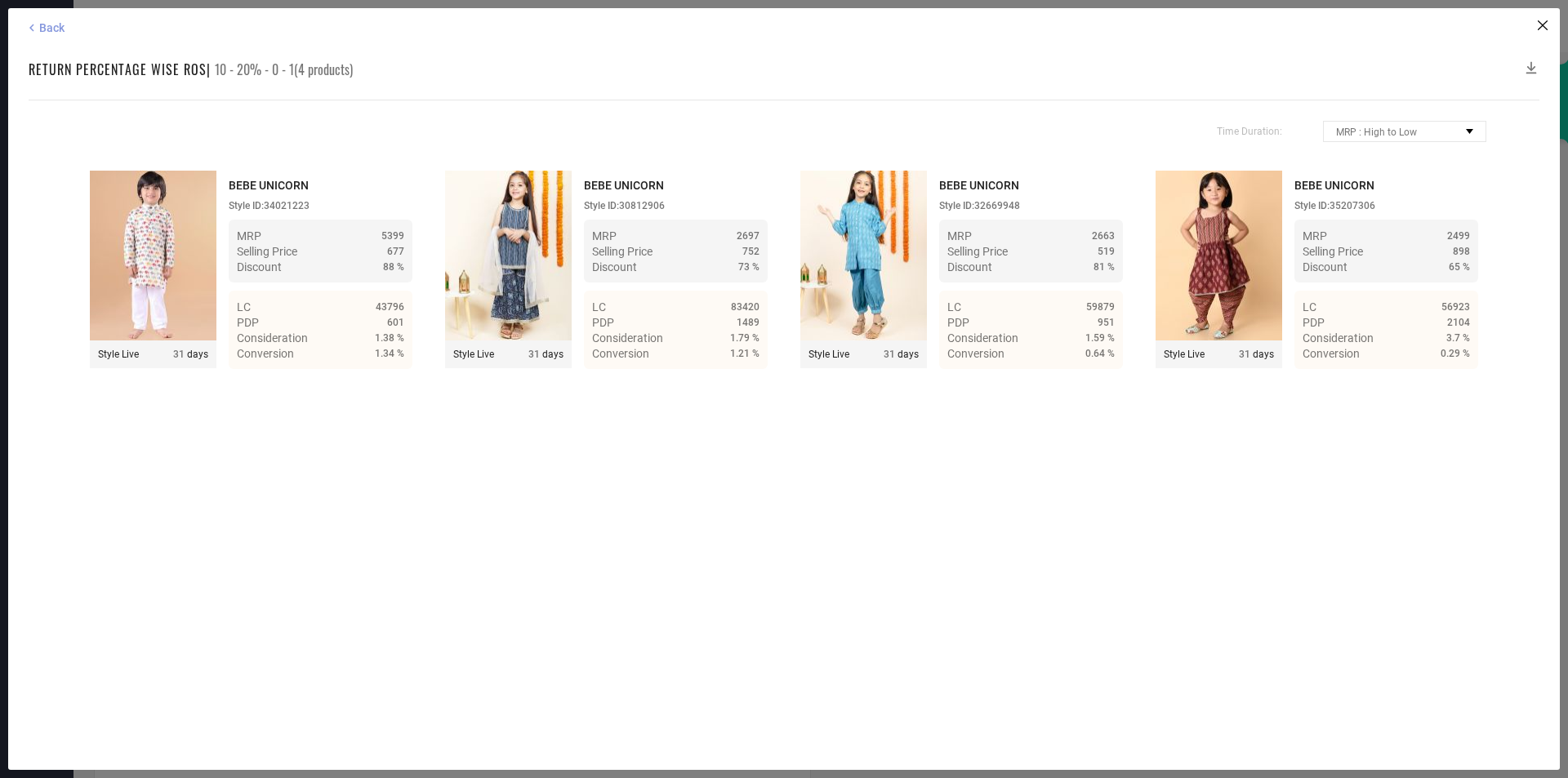
click at [56, 33] on span "Back" at bounding box center [53, 27] width 26 height 13
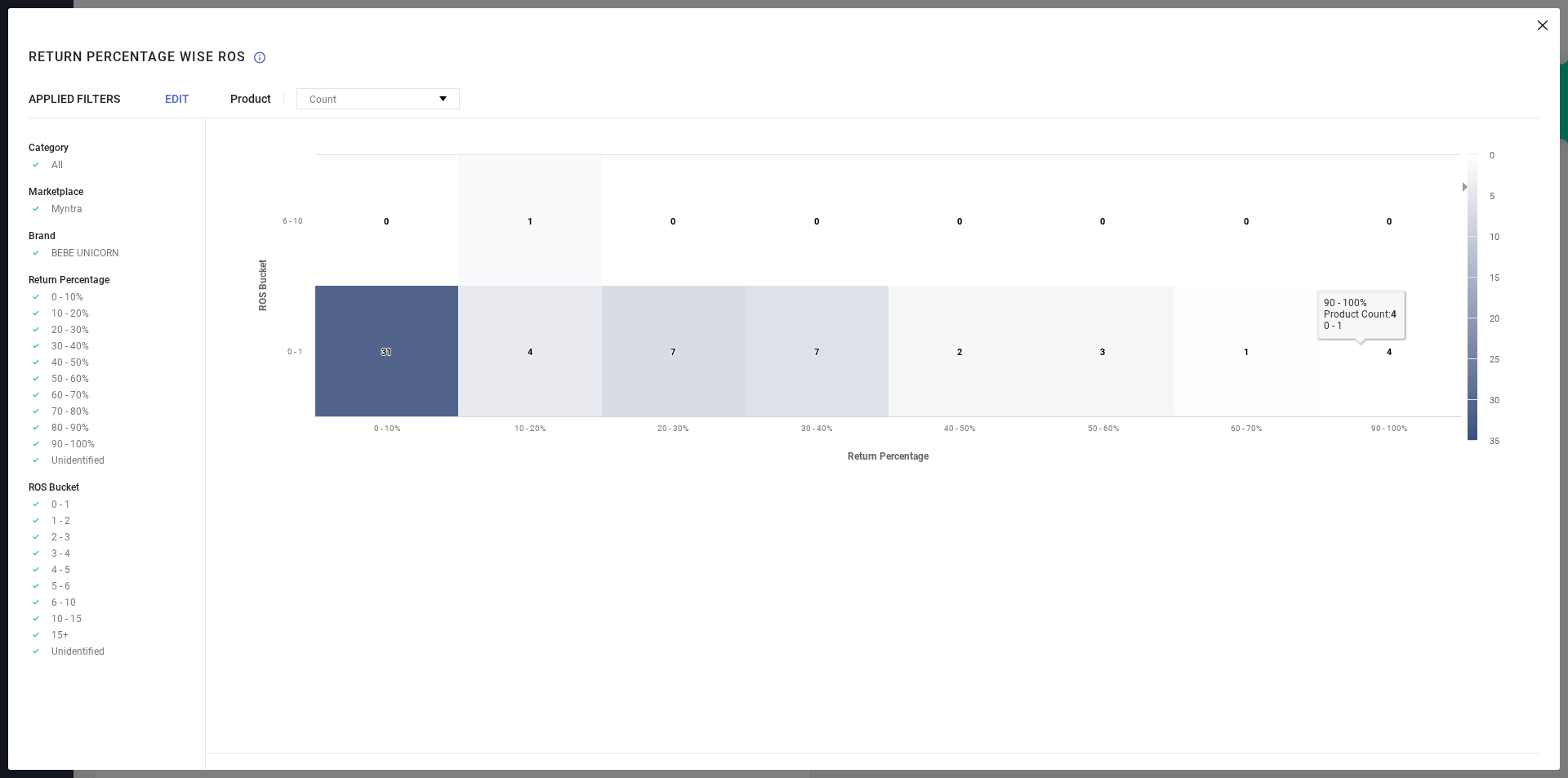
click at [1391, 353] on text "4 ​ 4" at bounding box center [1390, 352] width 6 height 11
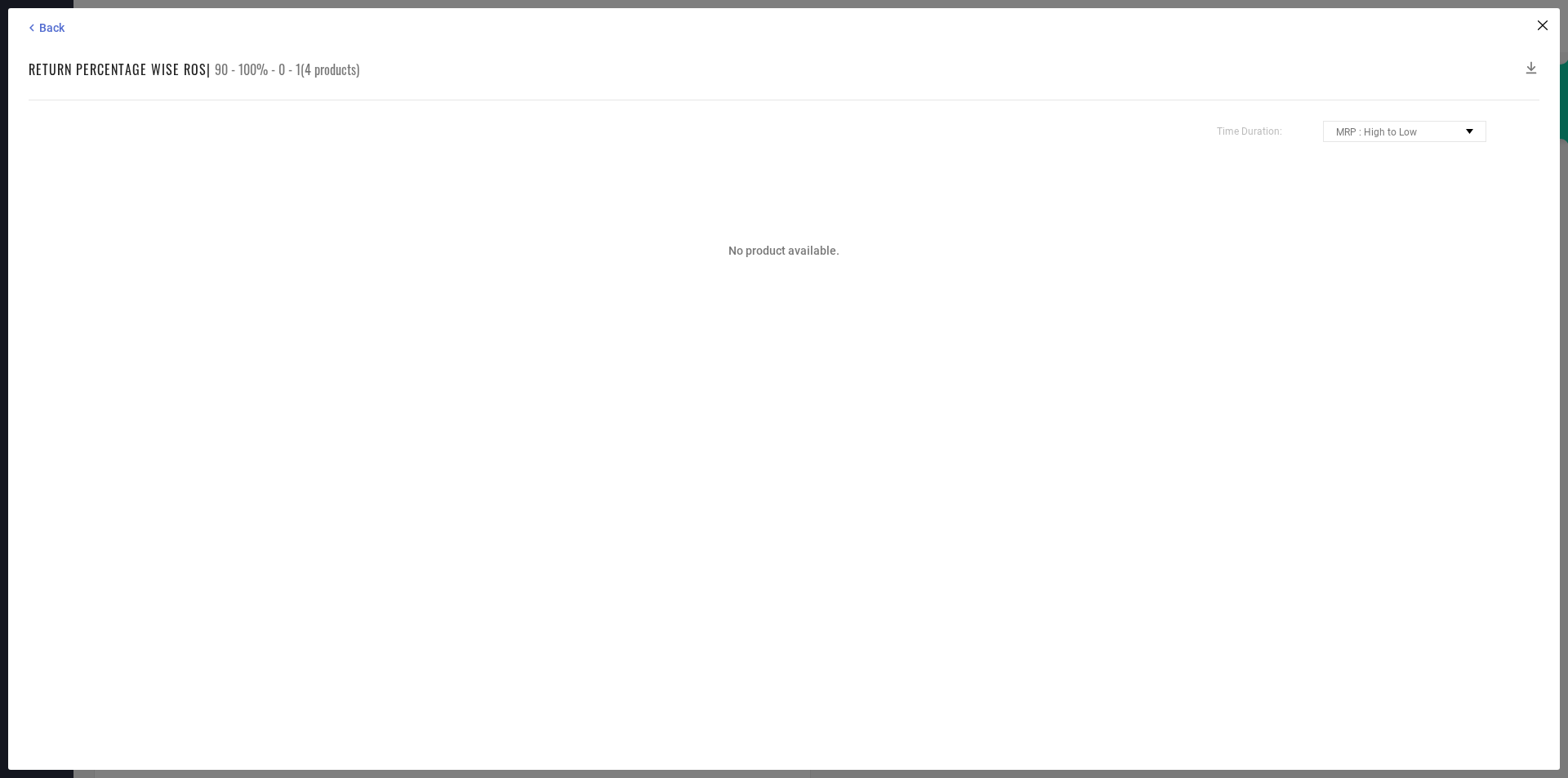
click at [40, 20] on div "Back Return Percentage Wise ROS | 90 - 100% - 0 - 1(4 products) Time Duration: …" at bounding box center [784, 389] width 1552 height 762
click at [50, 29] on span "Back" at bounding box center [53, 27] width 26 height 13
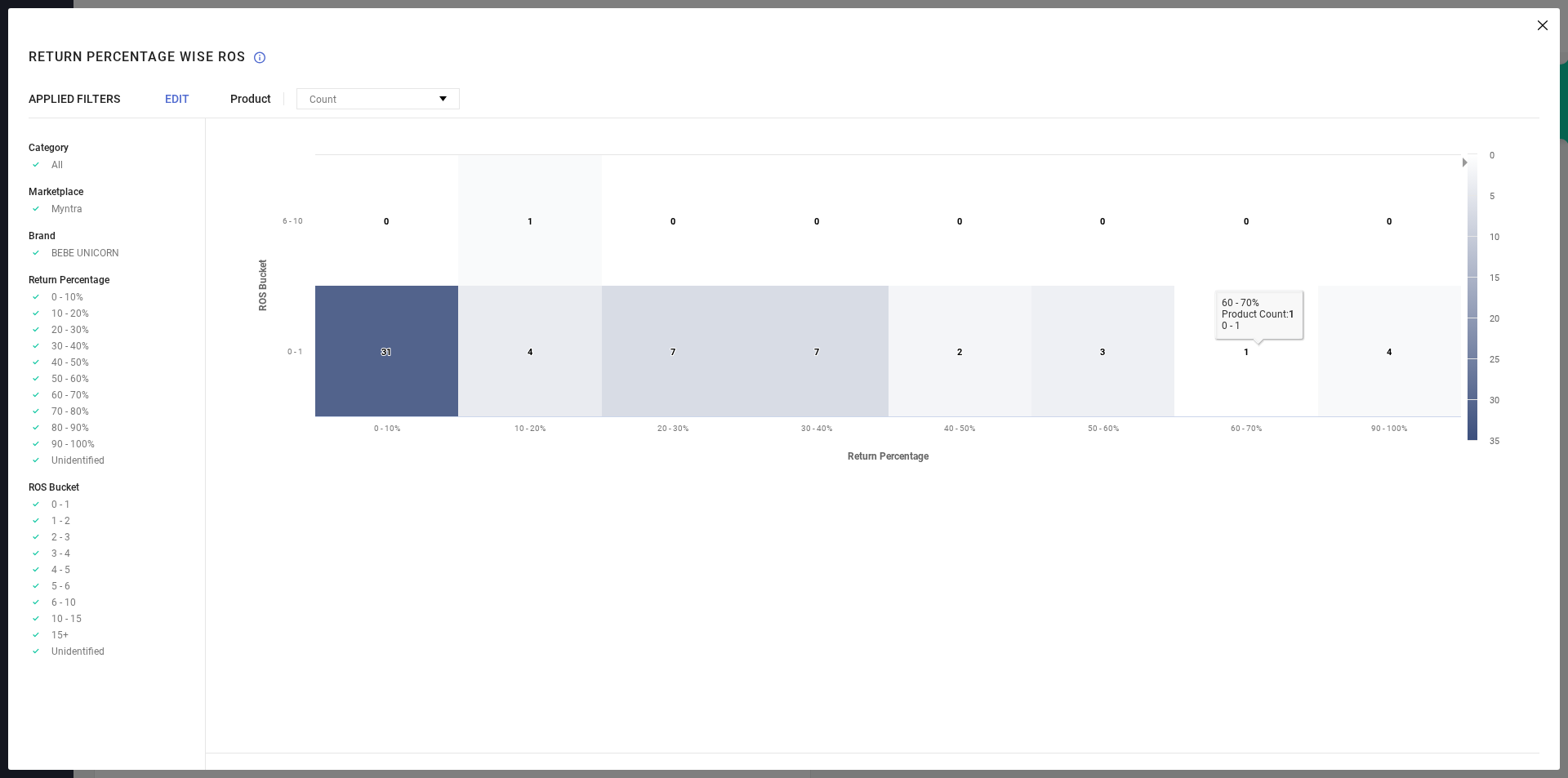
click at [1282, 371] on icon at bounding box center [1246, 351] width 144 height 131
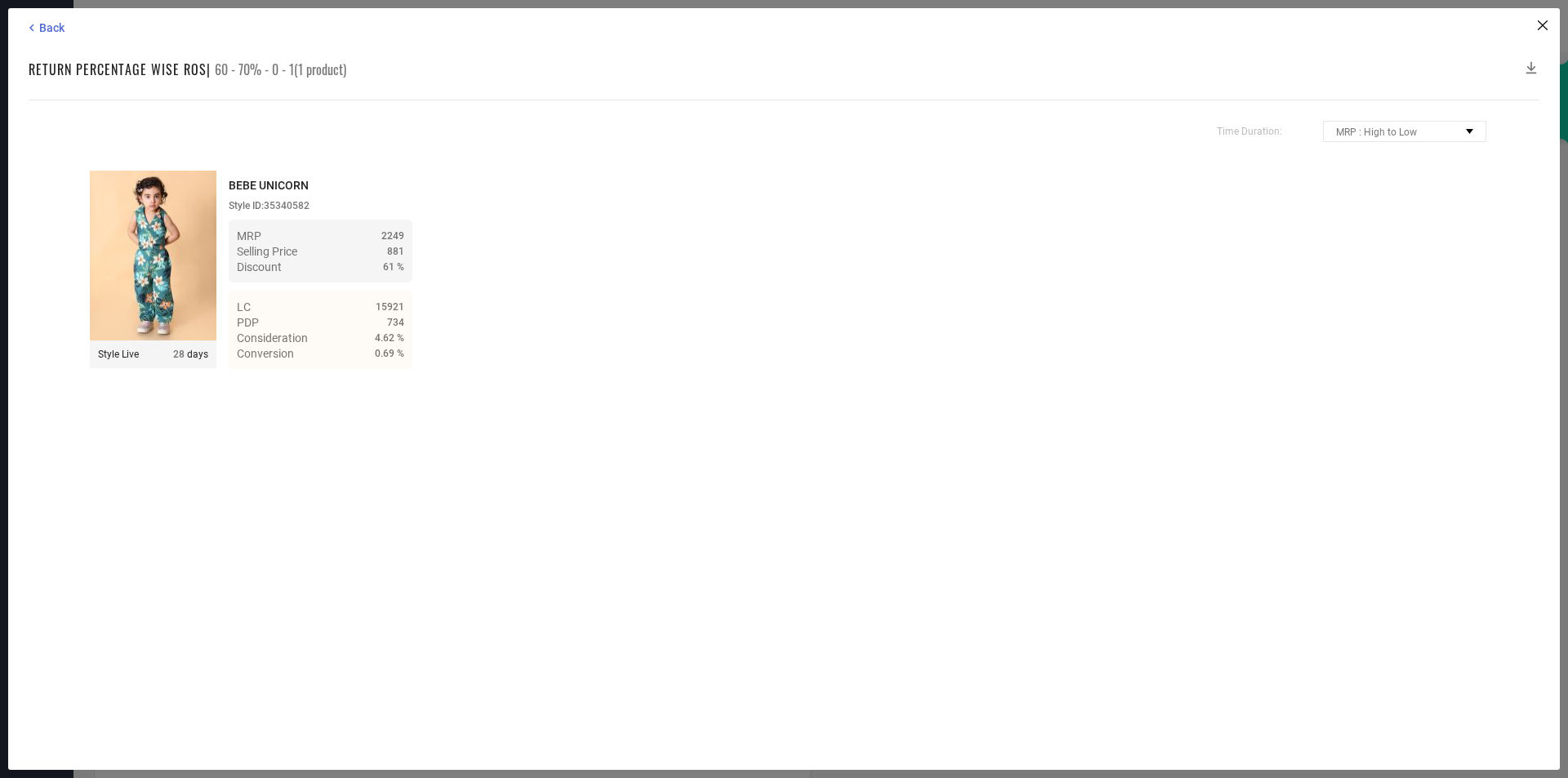
click at [137, 189] on img at bounding box center [154, 255] width 127 height 169
click at [30, 28] on icon at bounding box center [32, 28] width 5 height 7
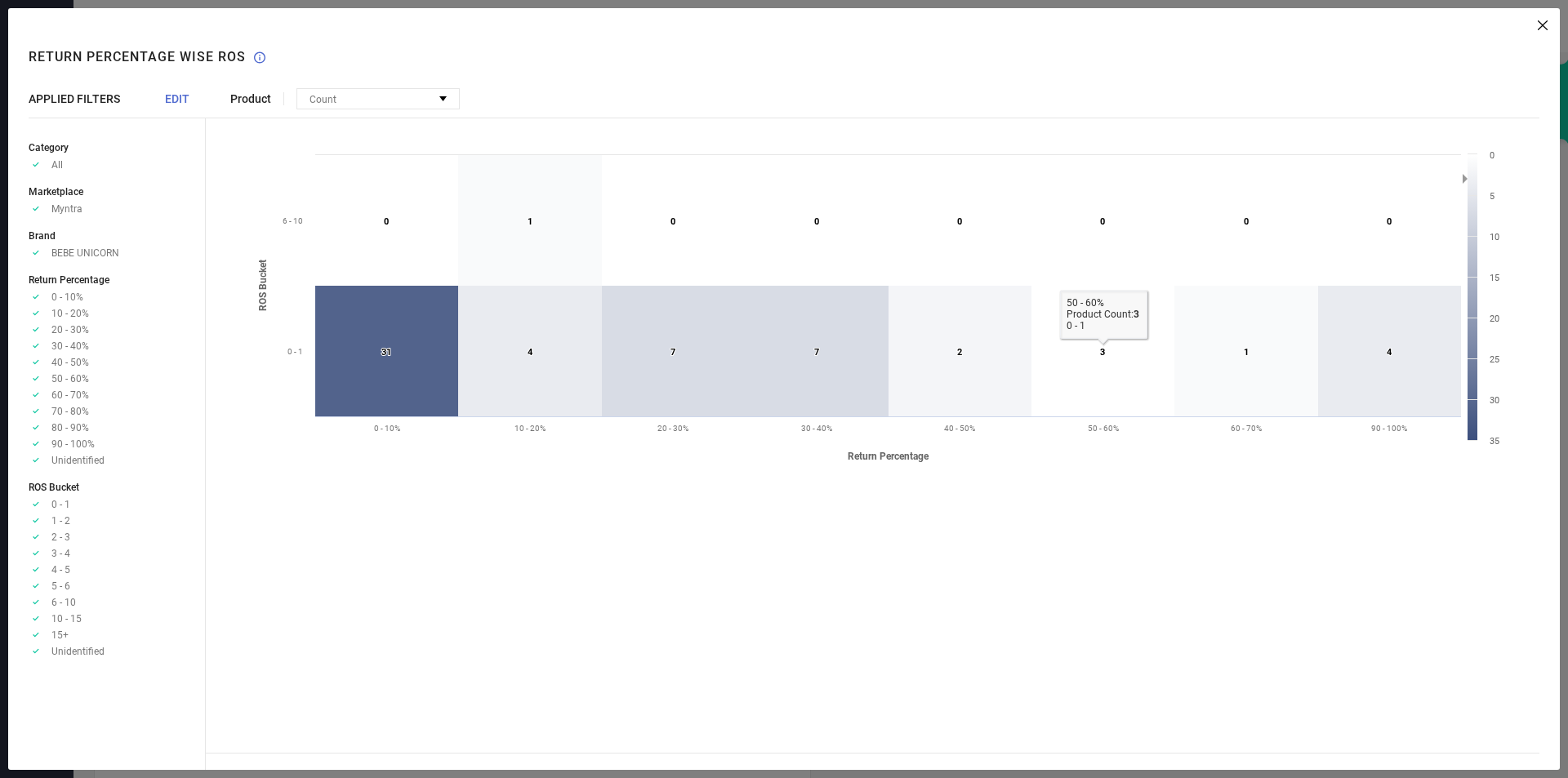
click at [1111, 370] on icon at bounding box center [1103, 351] width 143 height 131
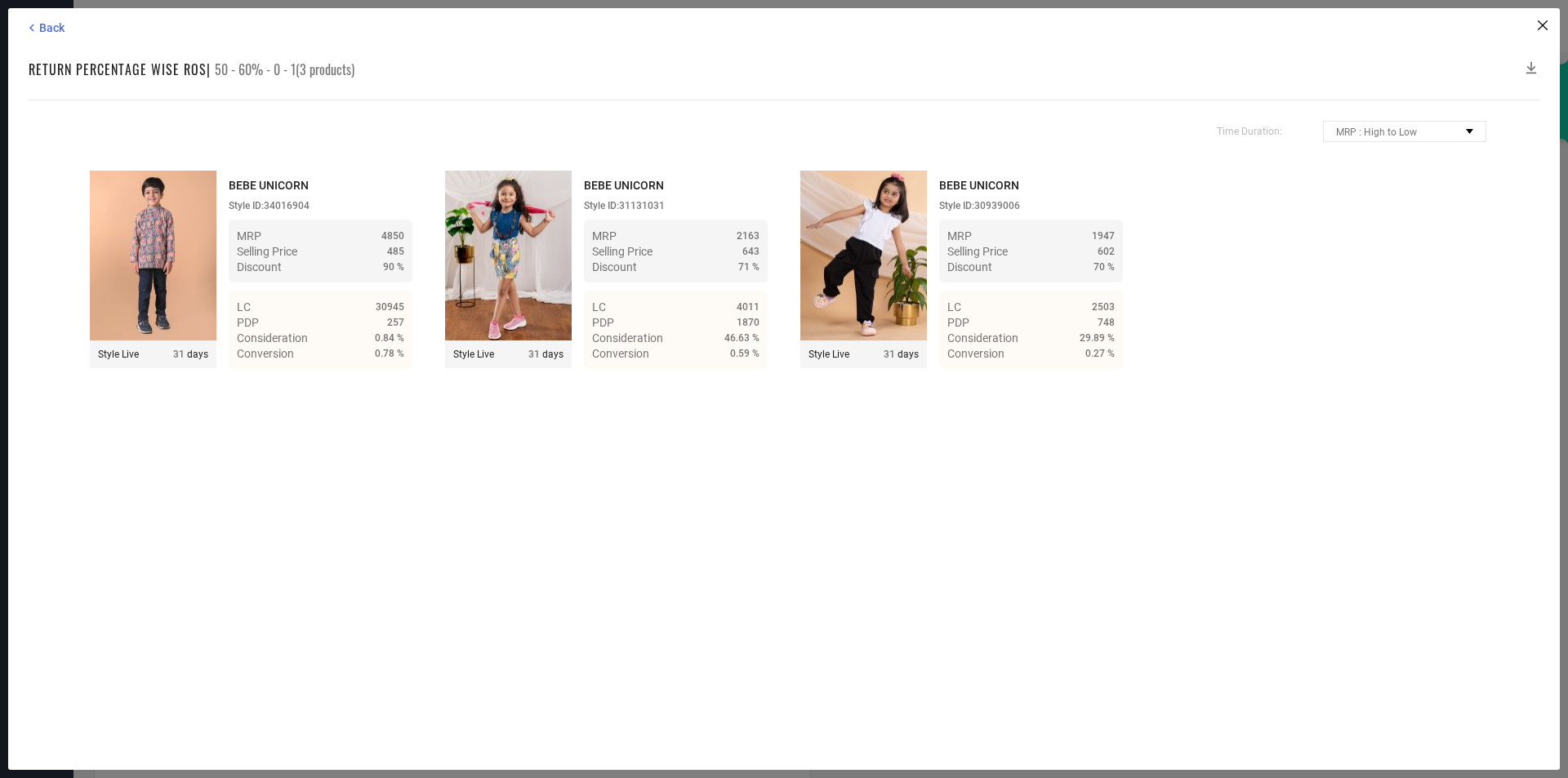
click at [26, 20] on div "Back Return Percentage Wise ROS | 50 - 60% - 0 - 1(3 products) Time Duration: M…" at bounding box center [784, 389] width 1552 height 762
click at [36, 27] on icon at bounding box center [32, 28] width 15 height 15
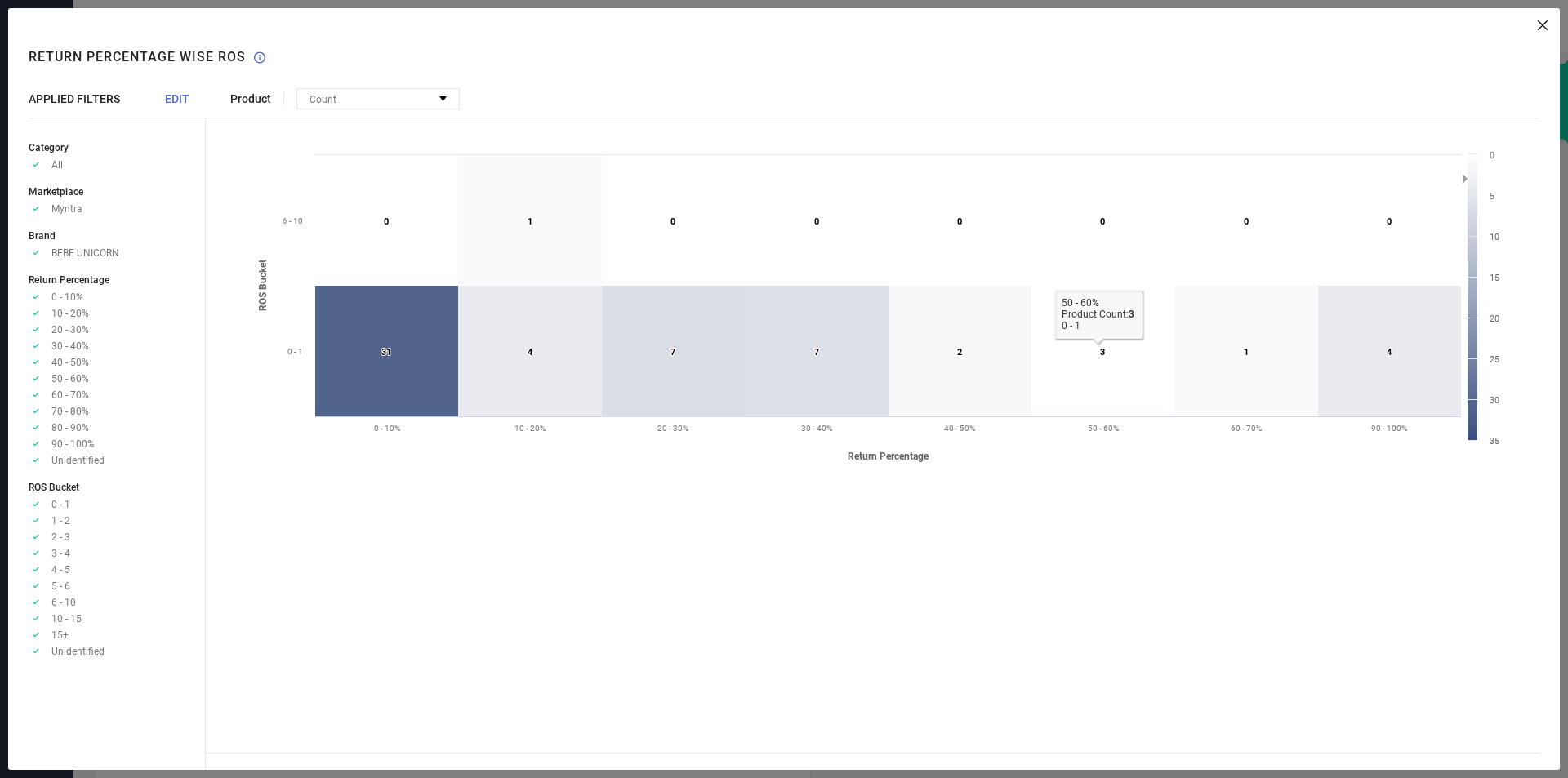
click at [1037, 405] on icon at bounding box center [1103, 351] width 143 height 131
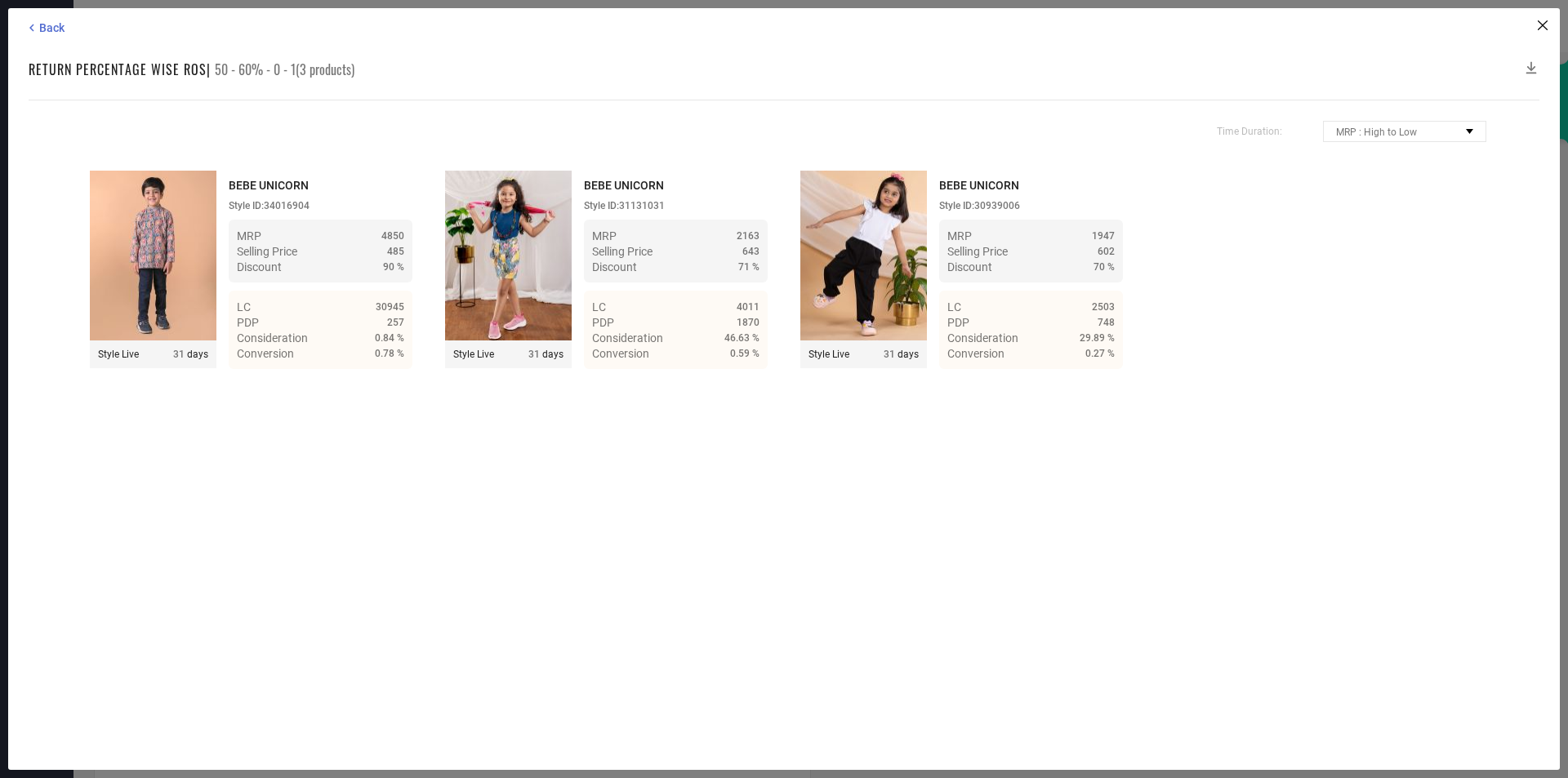
click at [41, 39] on div "Back Return Percentage Wise ROS | 50 - 60% - 0 - 1(3 products) Time Duration: M…" at bounding box center [784, 389] width 1552 height 762
click at [31, 19] on div "Back Return Percentage Wise ROS | 50 - 60% - 0 - 1(3 products) Time Duration: M…" at bounding box center [784, 389] width 1552 height 762
click at [36, 29] on icon at bounding box center [32, 28] width 15 height 15
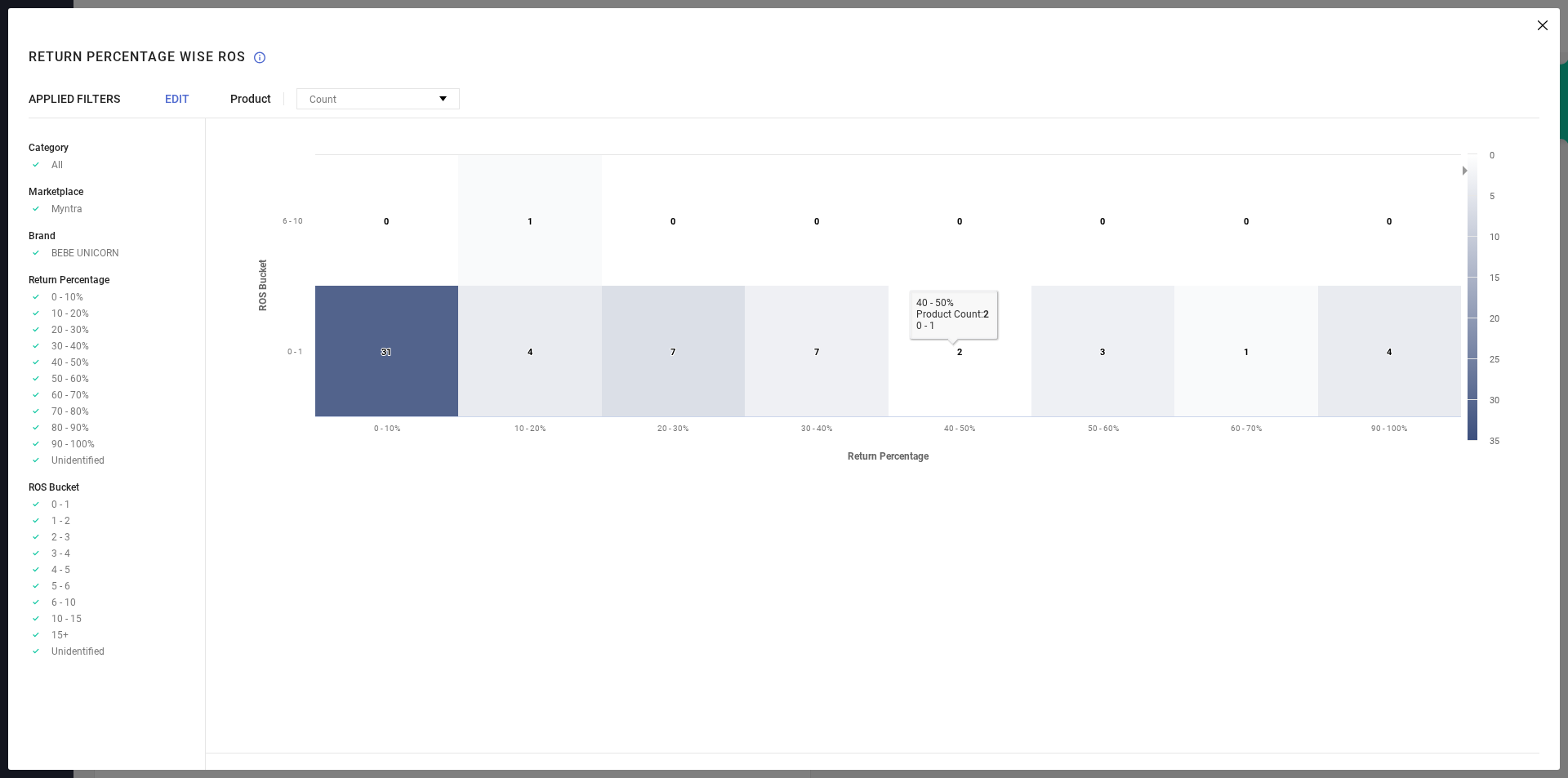
click at [939, 390] on icon at bounding box center [960, 351] width 143 height 131
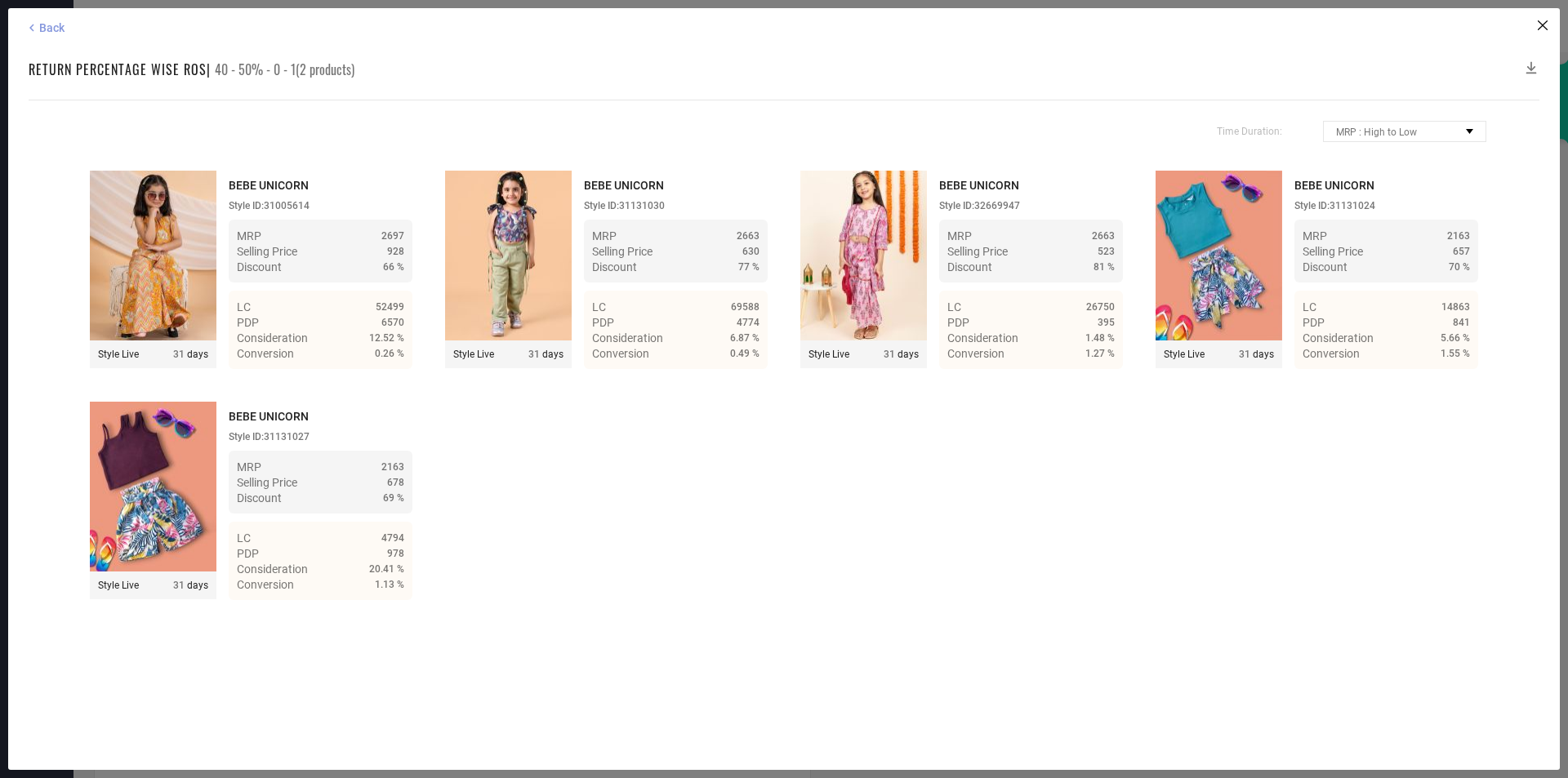
click at [57, 27] on span "Back" at bounding box center [53, 27] width 26 height 13
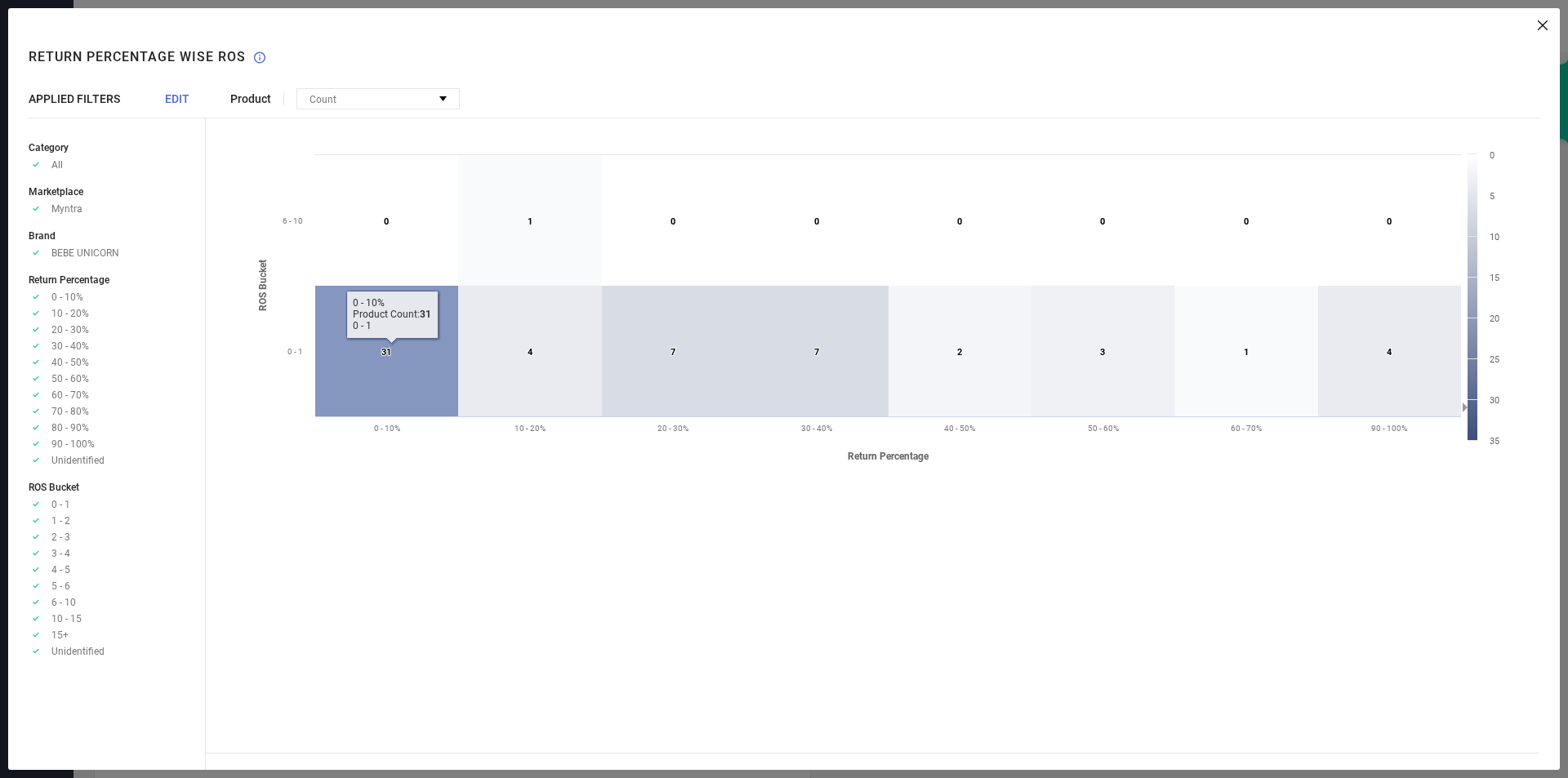
click at [363, 357] on icon at bounding box center [387, 351] width 143 height 131
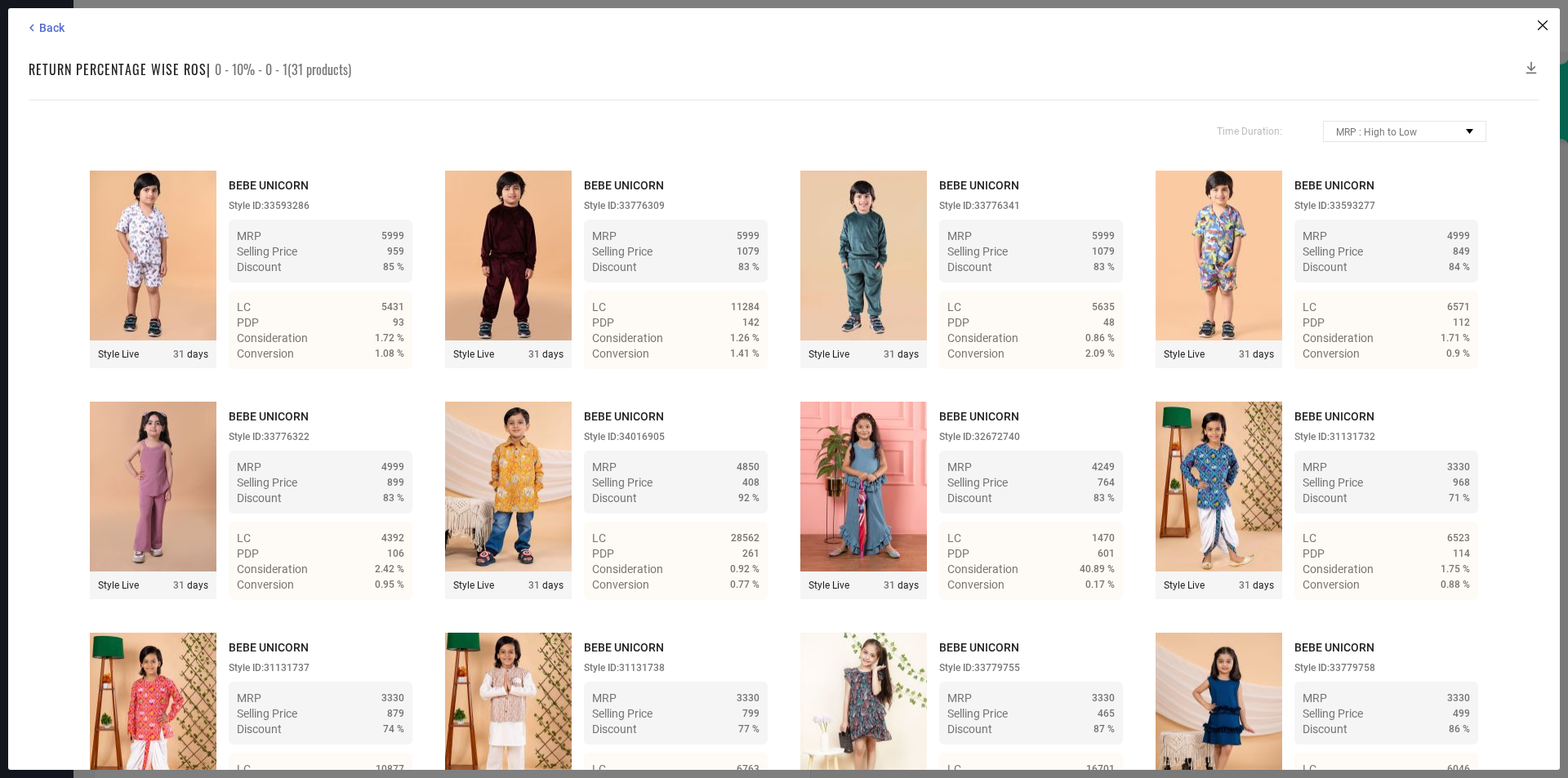
click at [247, 61] on span "0 - 10% - 0 - 1(31 products)" at bounding box center [283, 69] width 137 height 20
drag, startPoint x: 288, startPoint y: 70, endPoint x: 114, endPoint y: 90, distance: 175.1
click at [118, 84] on div "Back Return Percentage Wise ROS | 0 - 10% - 0 - 1(31 products) Time Duration: M…" at bounding box center [784, 389] width 1552 height 762
click at [385, 143] on div "Time Duration: MRP : High to Low MRP : Low to High Discount : High to Low Disco…" at bounding box center [784, 435] width 1512 height 671
click at [36, 26] on icon at bounding box center [32, 28] width 15 height 15
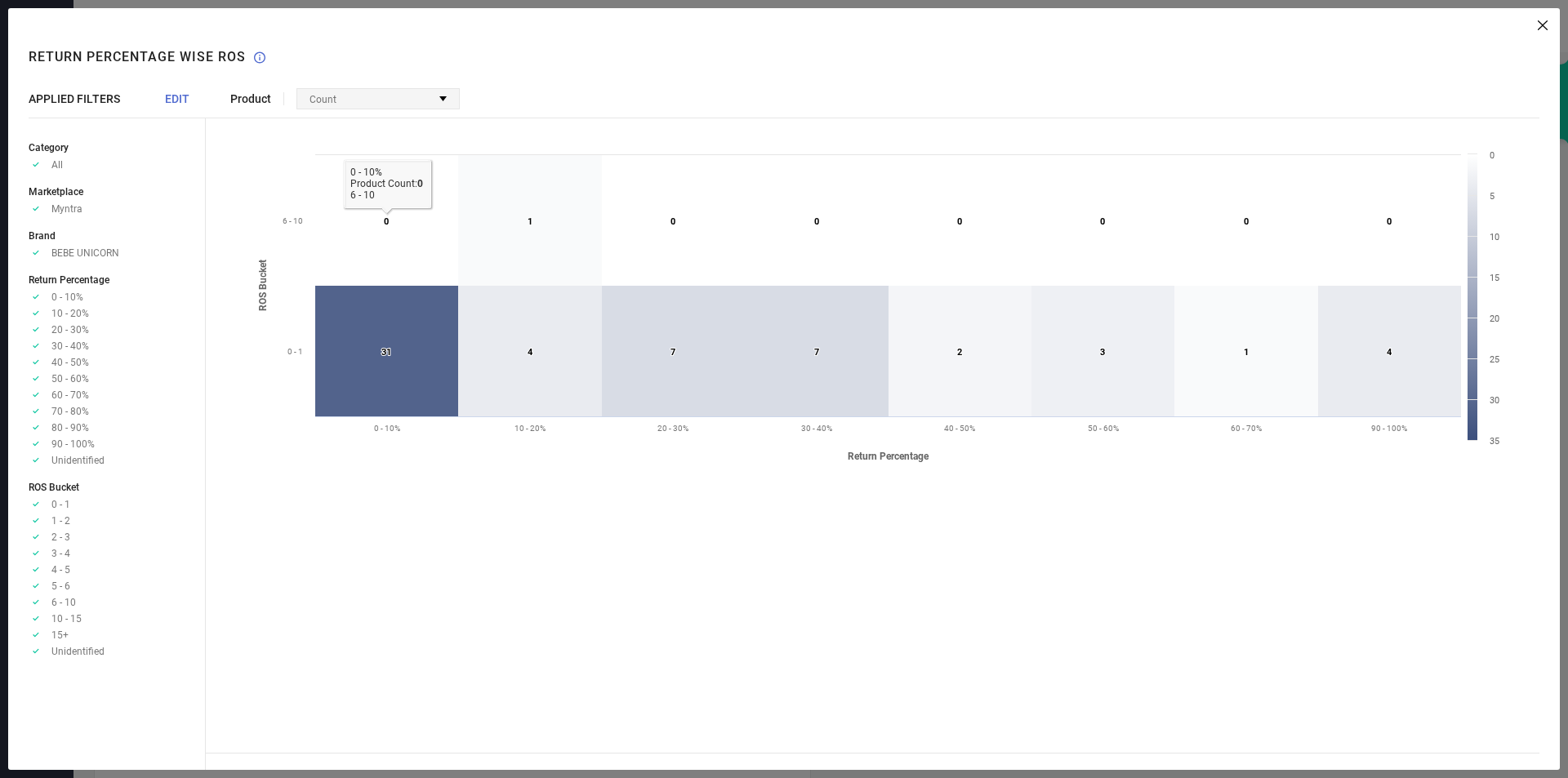
click at [345, 102] on div "Count" at bounding box center [378, 99] width 162 height 20
click at [392, 122] on div "Percentage" at bounding box center [378, 119] width 162 height 20
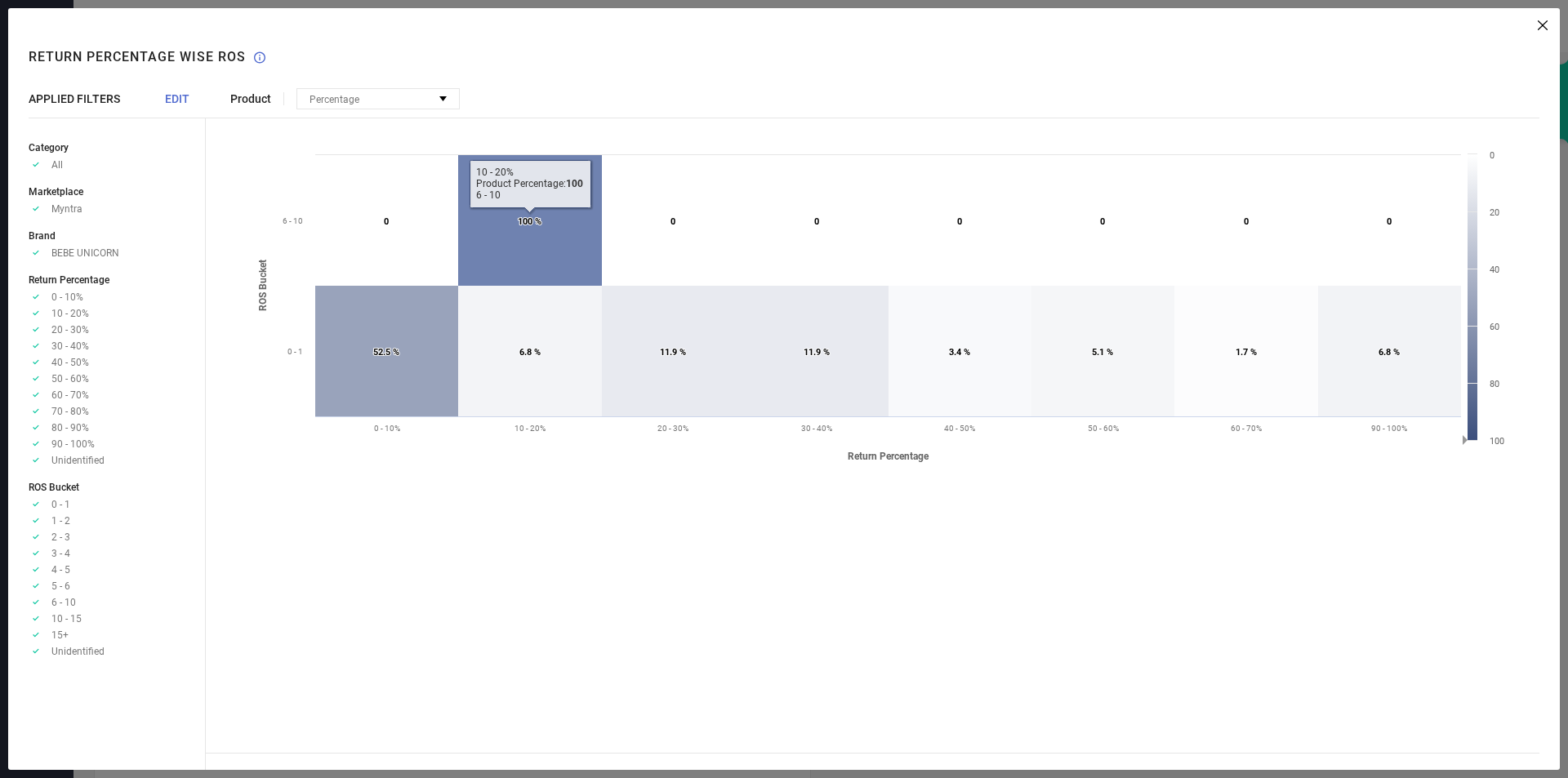
click at [546, 249] on icon at bounding box center [529, 221] width 144 height 131
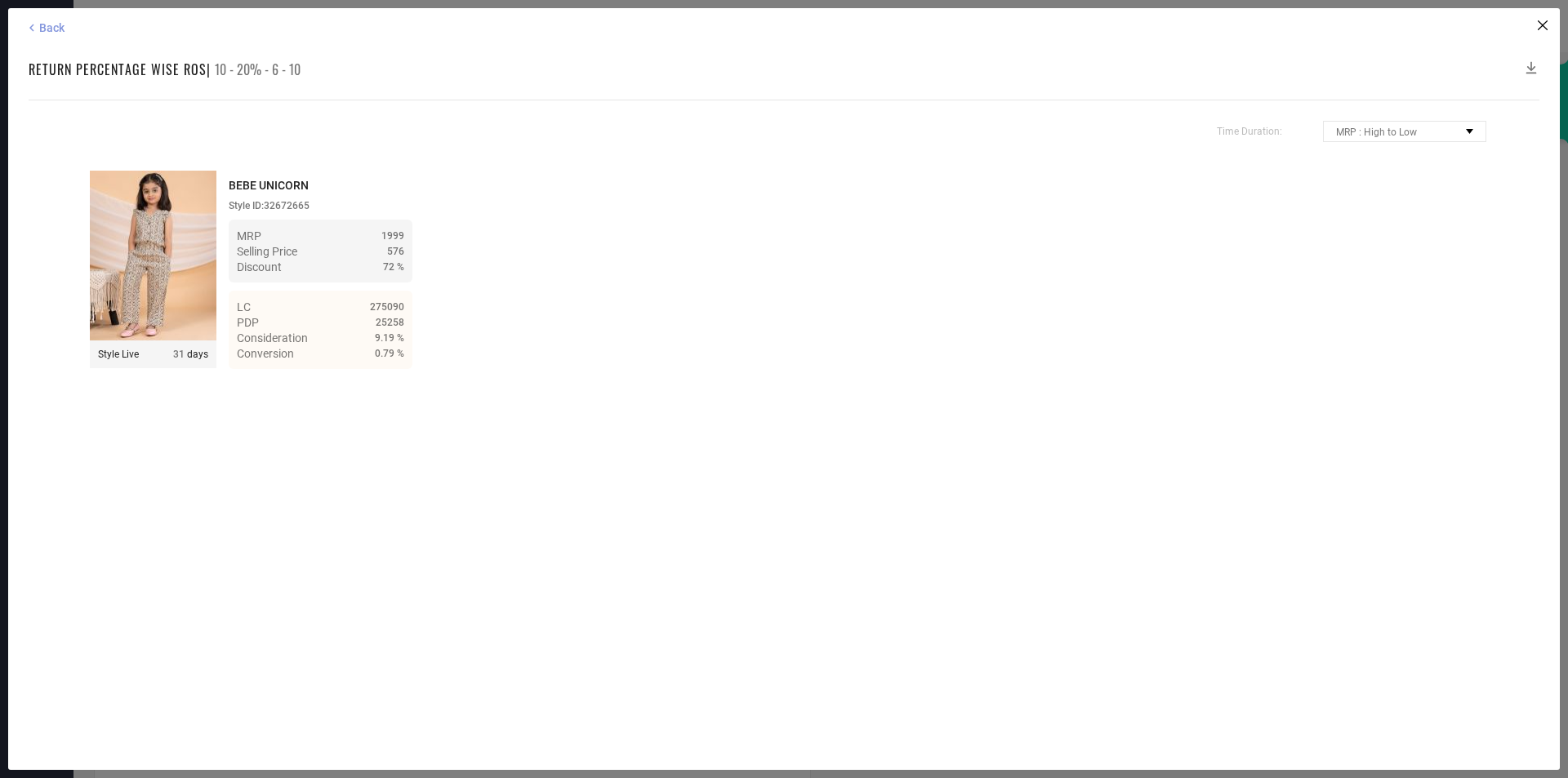
click at [49, 27] on span "Back" at bounding box center [53, 27] width 26 height 13
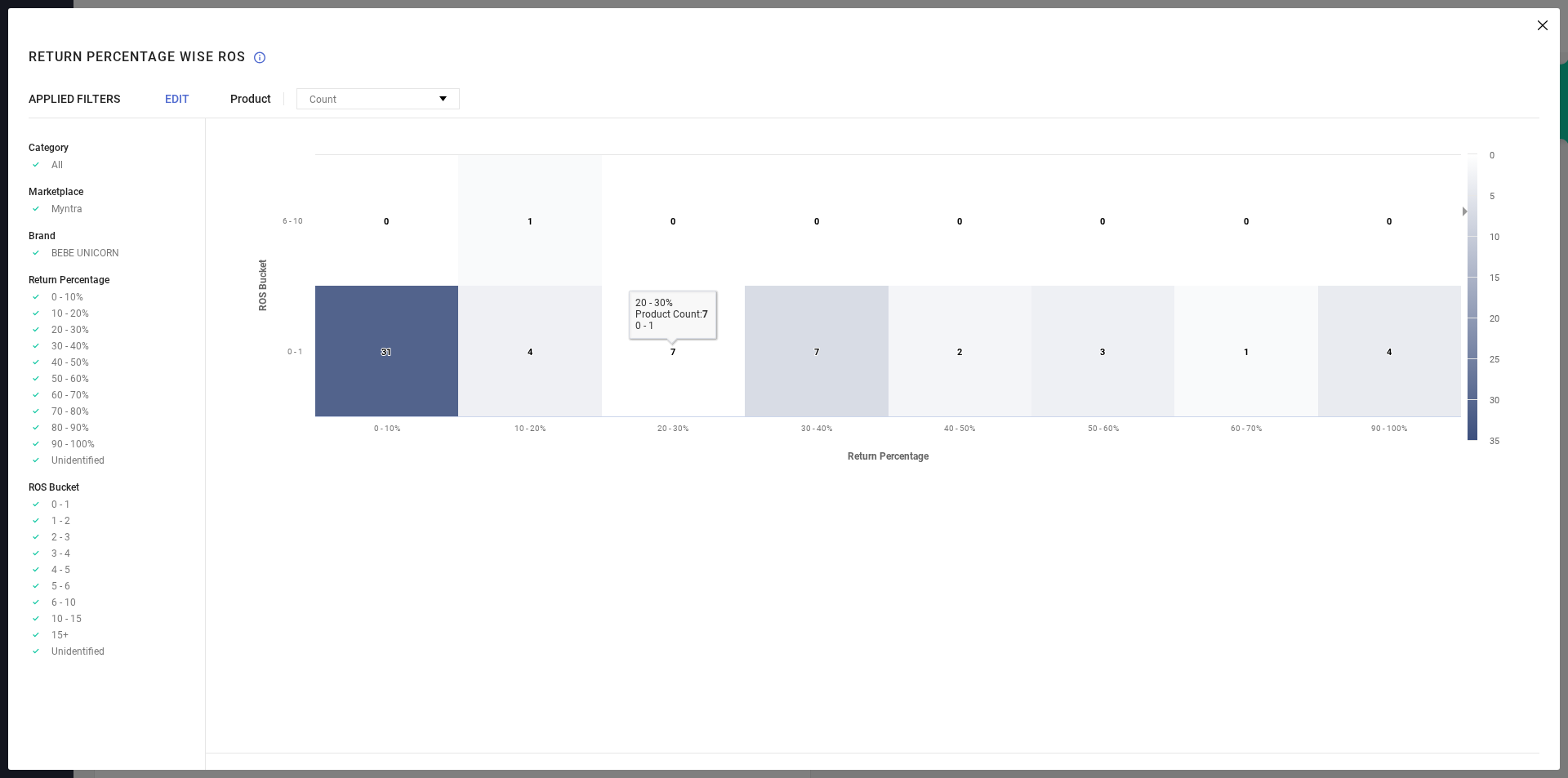
click at [703, 351] on icon at bounding box center [673, 351] width 143 height 131
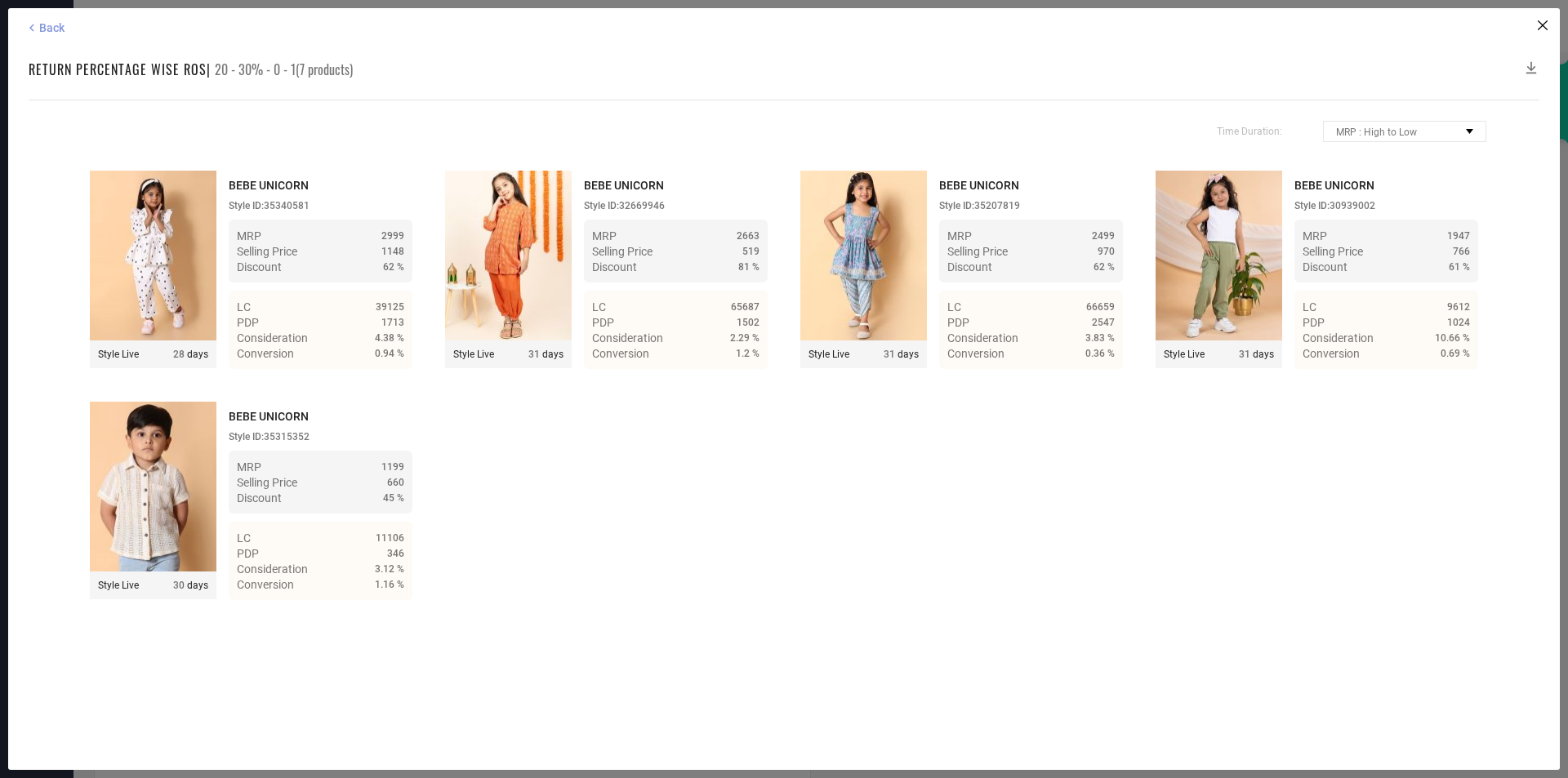
click at [54, 32] on span "Back" at bounding box center [53, 27] width 26 height 13
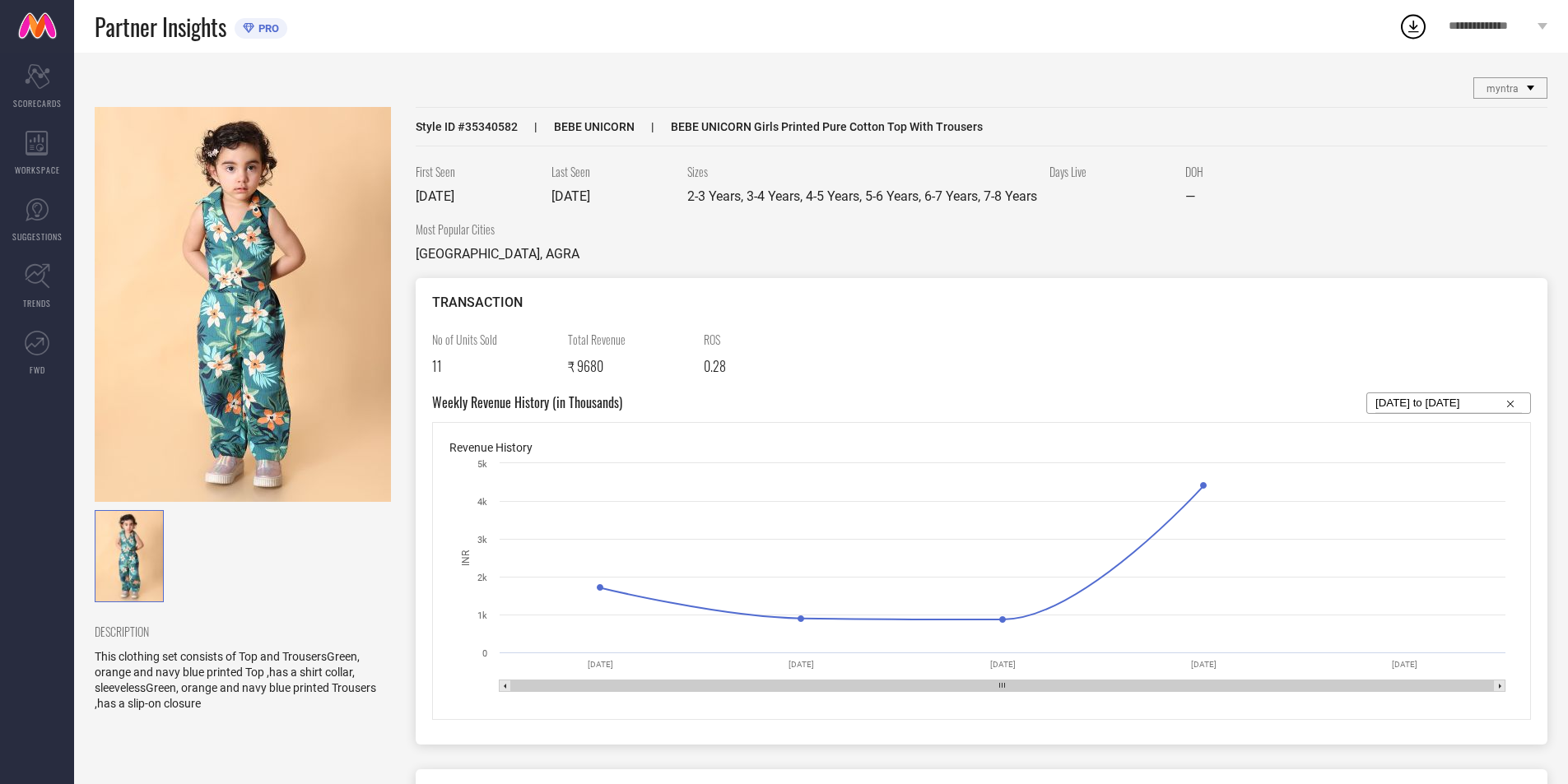
click at [1518, 97] on div "myntra" at bounding box center [1510, 88] width 73 height 20
click at [1326, 208] on div "First Seen [DATE] Last Seen [DATE] Sizes 2-3 Years, 3-4 Years, 4-5 Years, 5-6 Y…" at bounding box center [981, 192] width 1132 height 58
